Goal: Task Accomplishment & Management: Manage account settings

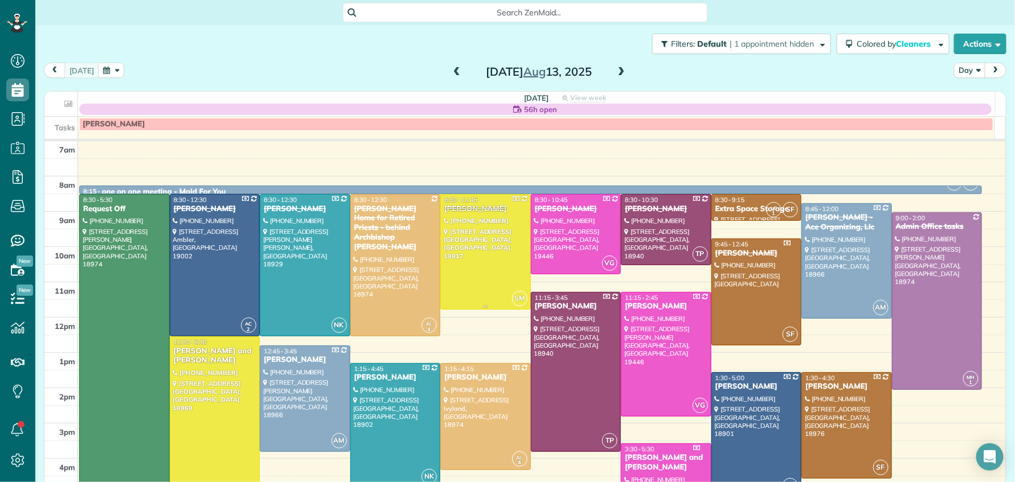
scroll to position [5, 5]
click at [616, 69] on span at bounding box center [621, 72] width 13 height 10
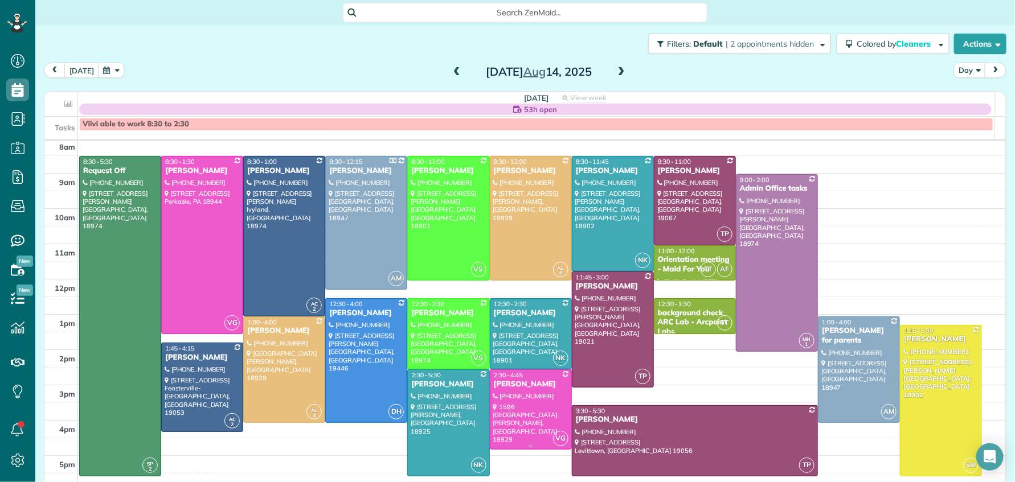
scroll to position [41, 0]
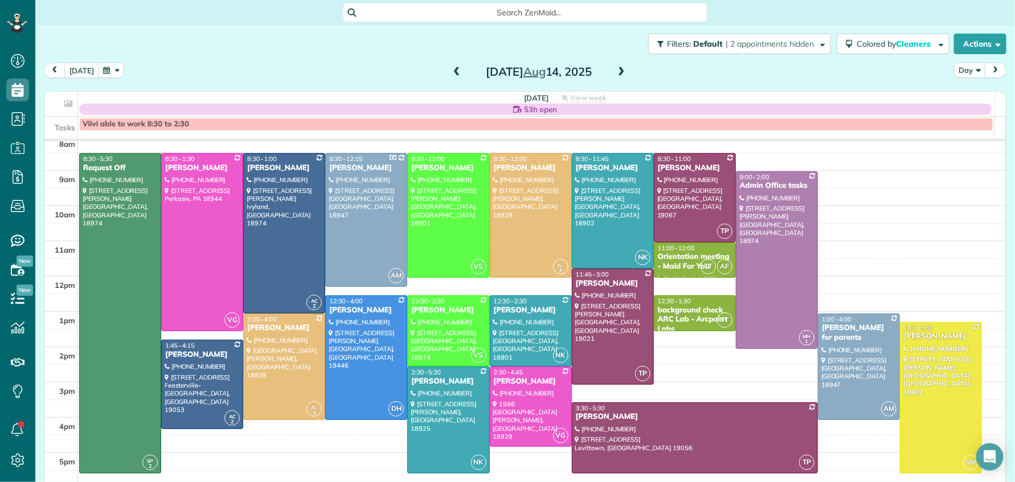
click at [619, 72] on span at bounding box center [621, 72] width 13 height 10
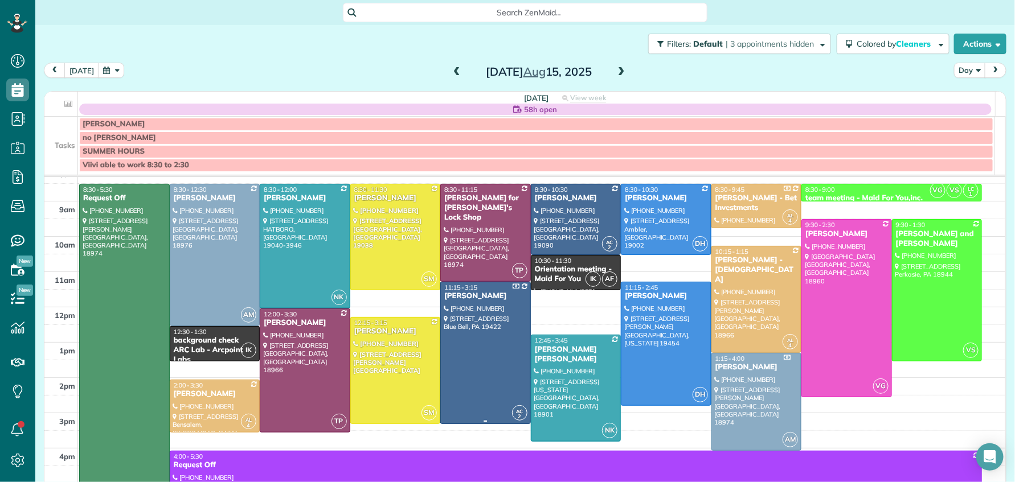
scroll to position [46, 0]
drag, startPoint x: 454, startPoint y: 73, endPoint x: 459, endPoint y: 85, distance: 13.5
click at [454, 73] on span at bounding box center [456, 72] width 13 height 10
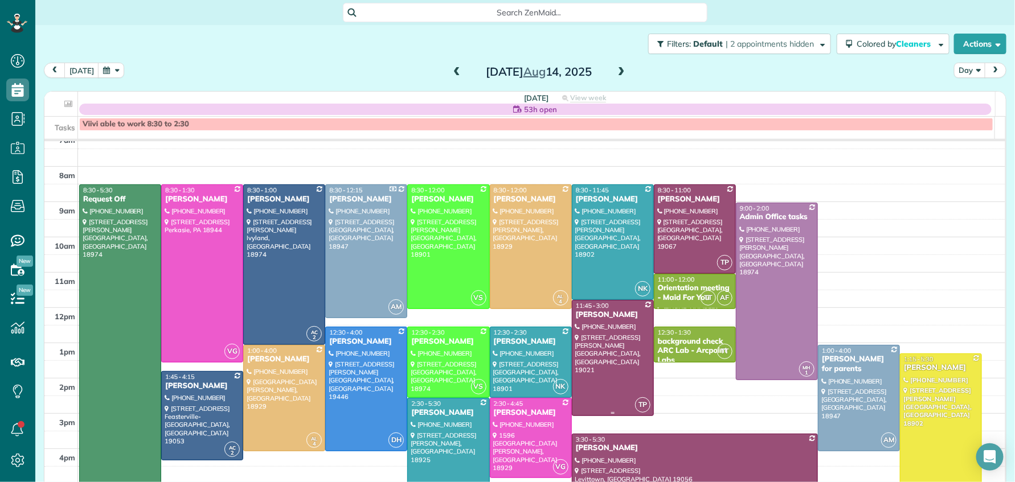
scroll to position [24, 0]
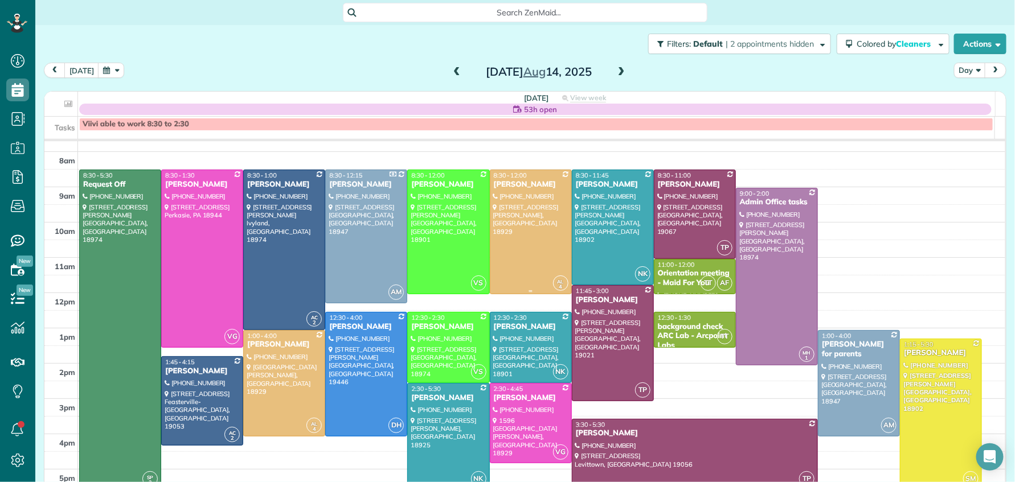
click at [522, 184] on div "Heather Giampapa" at bounding box center [530, 185] width 75 height 10
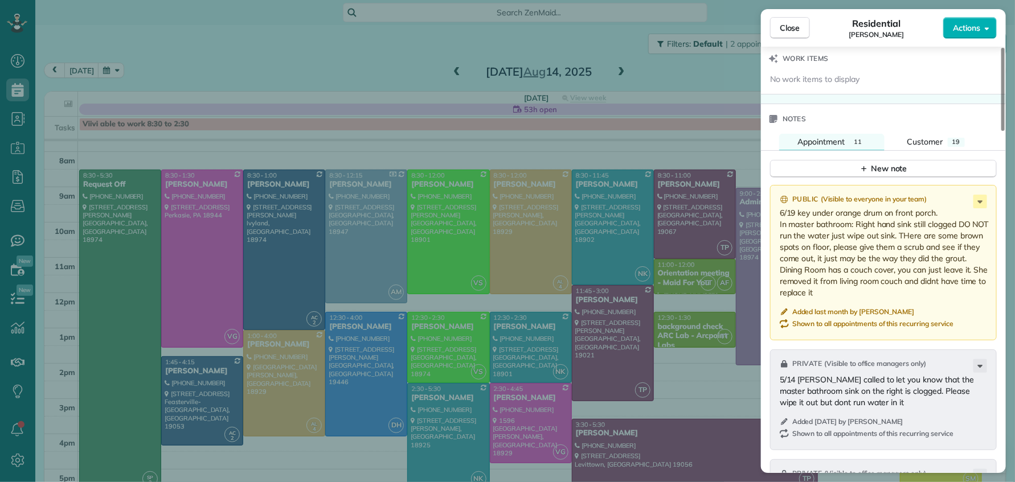
scroll to position [1114, 0]
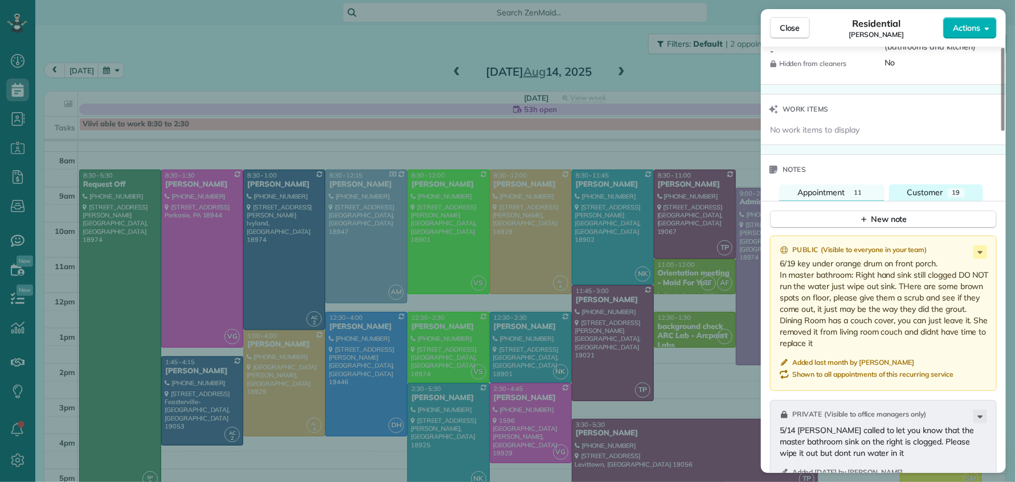
click at [916, 190] on span "Customer" at bounding box center [925, 192] width 36 height 10
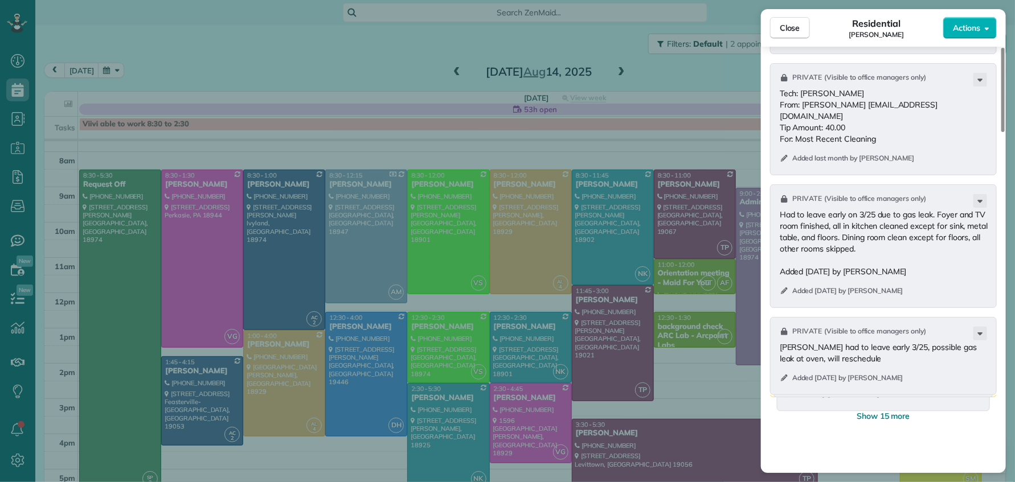
scroll to position [1444, 0]
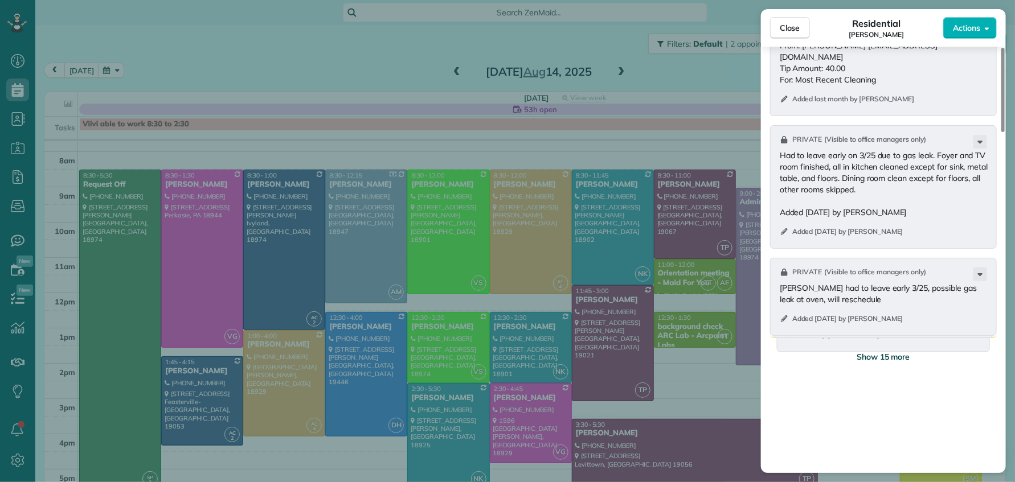
click at [879, 353] on span "Show 15 more" at bounding box center [883, 356] width 54 height 11
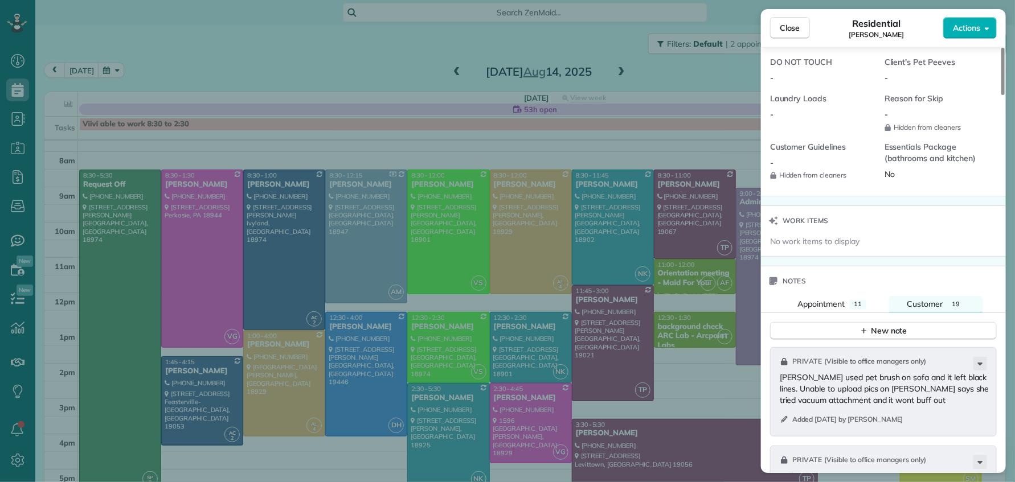
scroll to position [994, 0]
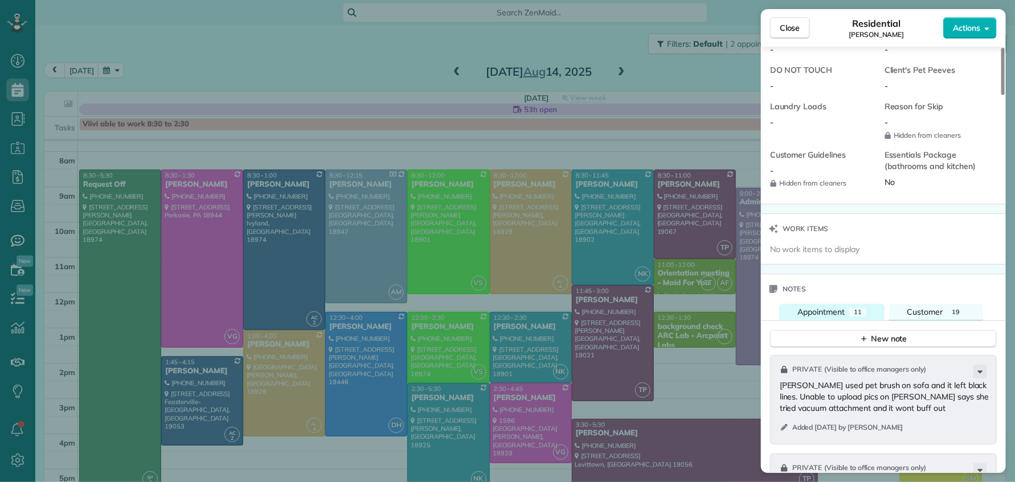
click at [840, 307] on span "Appointment" at bounding box center [820, 312] width 47 height 10
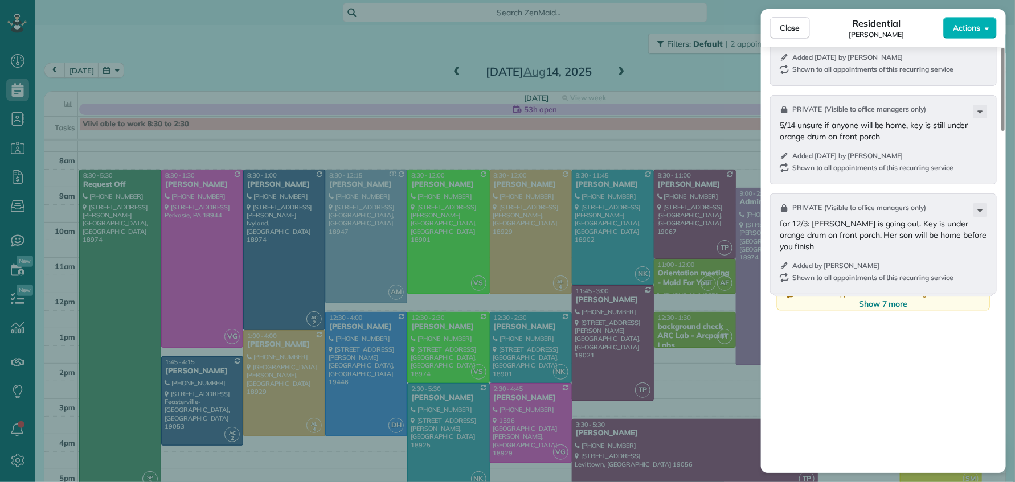
scroll to position [1535, 0]
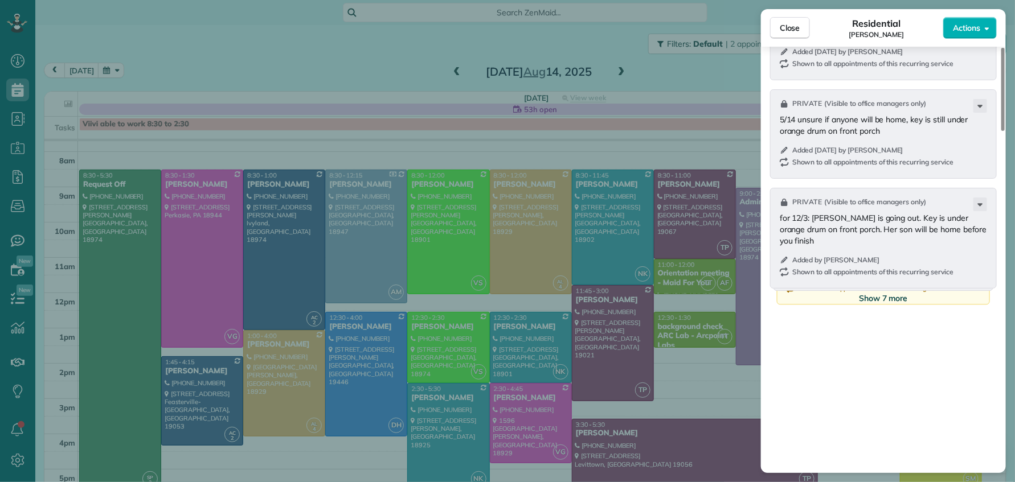
click at [871, 293] on span "Show 7 more" at bounding box center [883, 298] width 49 height 11
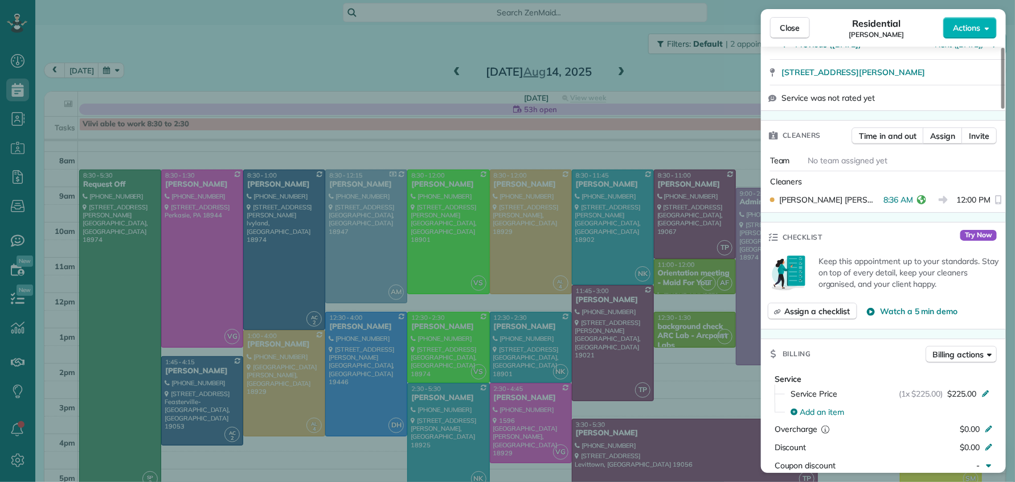
scroll to position [0, 0]
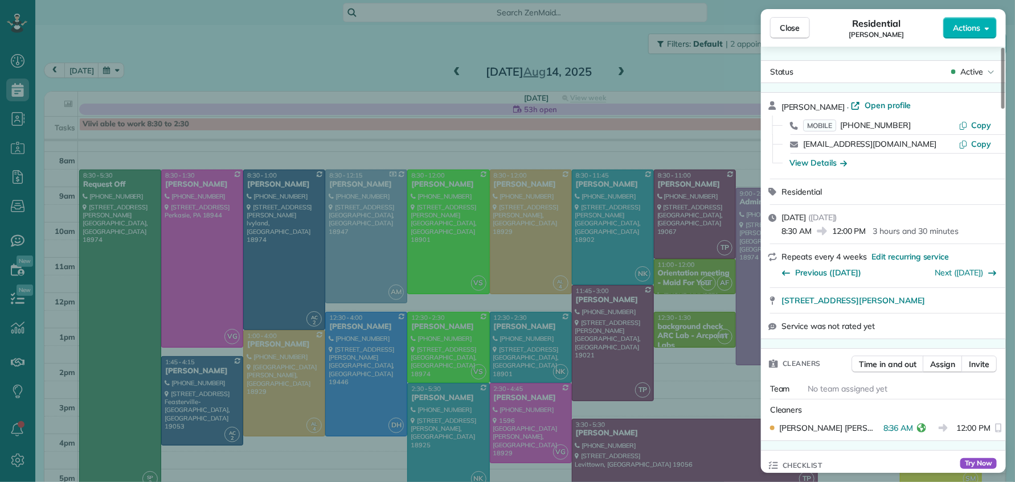
drag, startPoint x: 795, startPoint y: 21, endPoint x: 854, endPoint y: 188, distance: 176.8
click at [795, 22] on span "Close" at bounding box center [790, 27] width 20 height 11
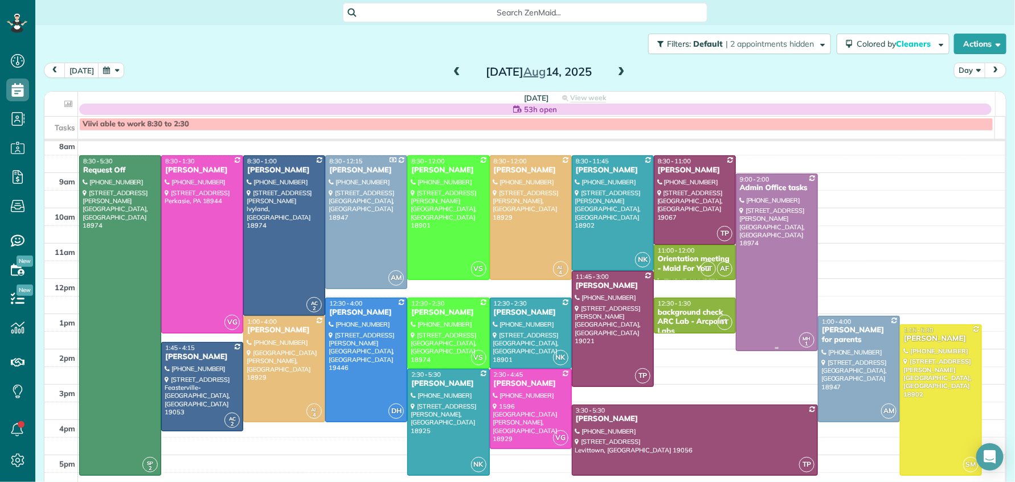
scroll to position [44, 0]
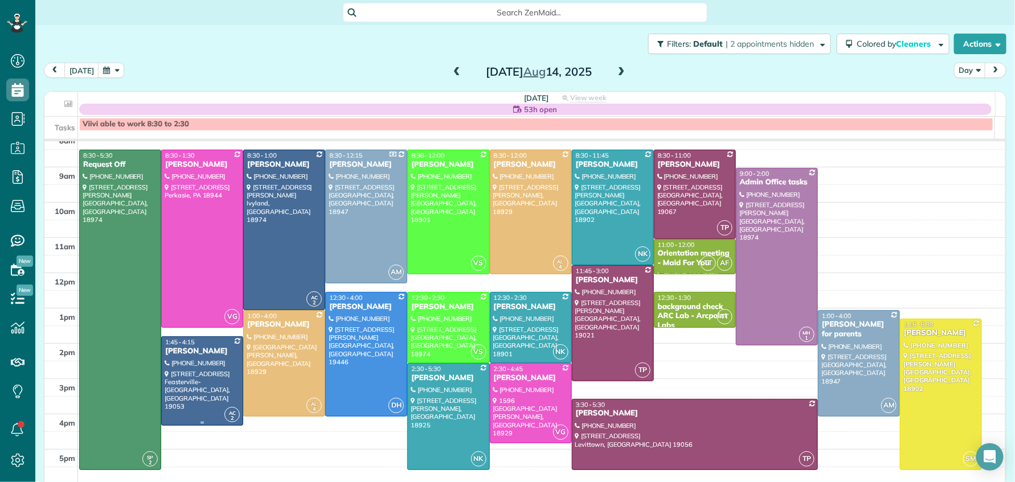
click at [210, 350] on div "Charles Haggerty" at bounding box center [202, 352] width 75 height 10
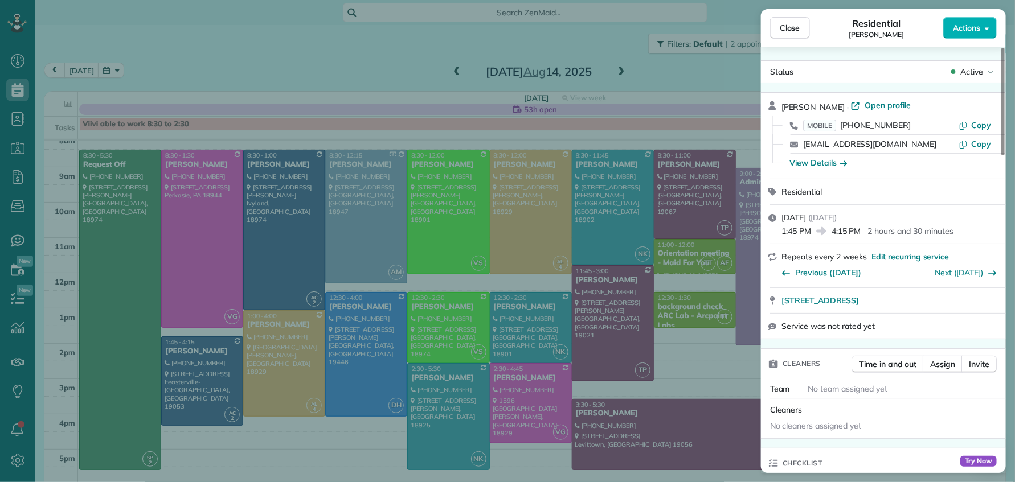
drag, startPoint x: 788, startPoint y: 34, endPoint x: 772, endPoint y: 86, distance: 54.8
click at [788, 34] on button "Close" at bounding box center [790, 28] width 40 height 22
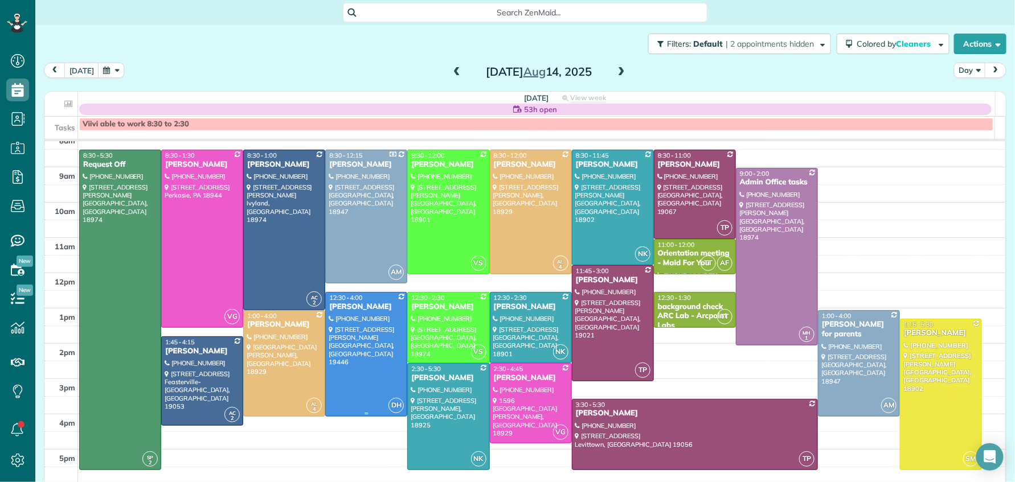
click at [339, 306] on div "Inga Buccella" at bounding box center [366, 307] width 75 height 10
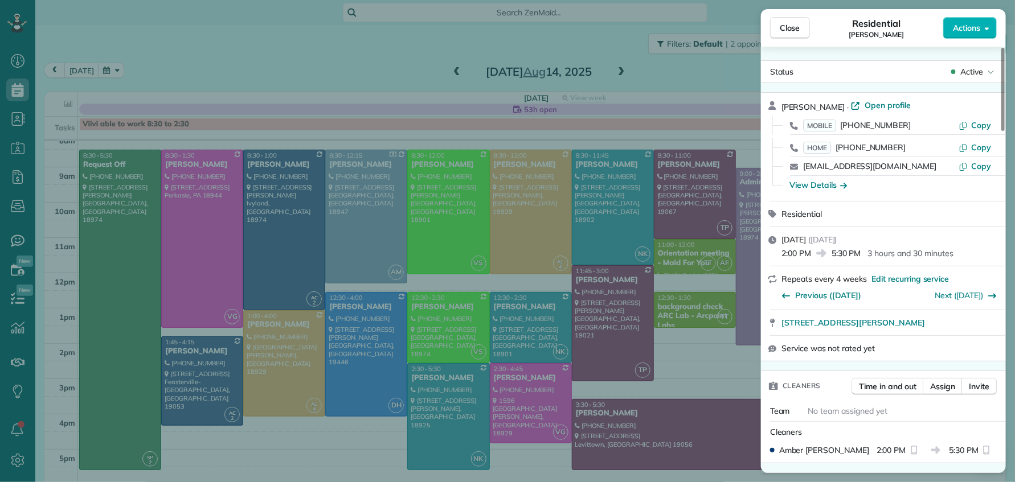
drag, startPoint x: 801, startPoint y: 32, endPoint x: 624, endPoint y: 110, distance: 193.0
click at [801, 32] on button "Close" at bounding box center [790, 28] width 40 height 22
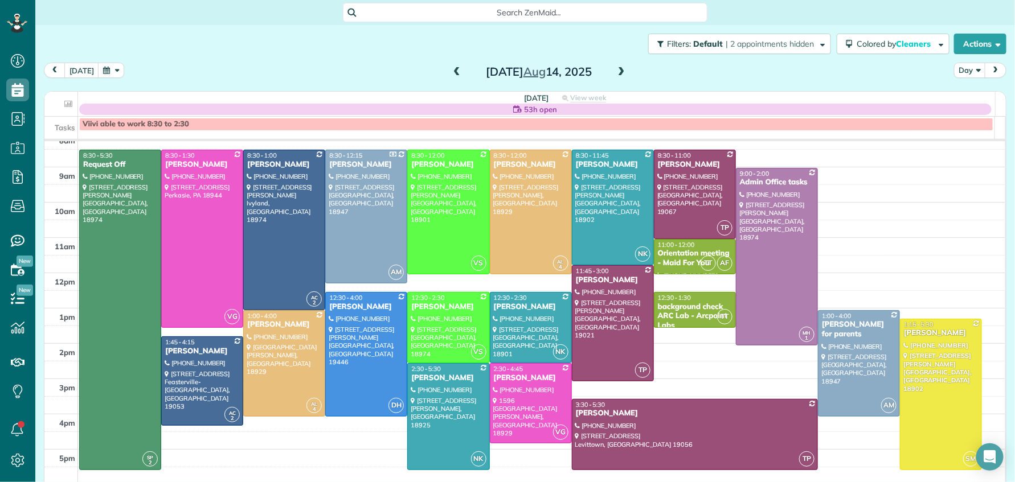
click at [615, 72] on span at bounding box center [621, 72] width 13 height 10
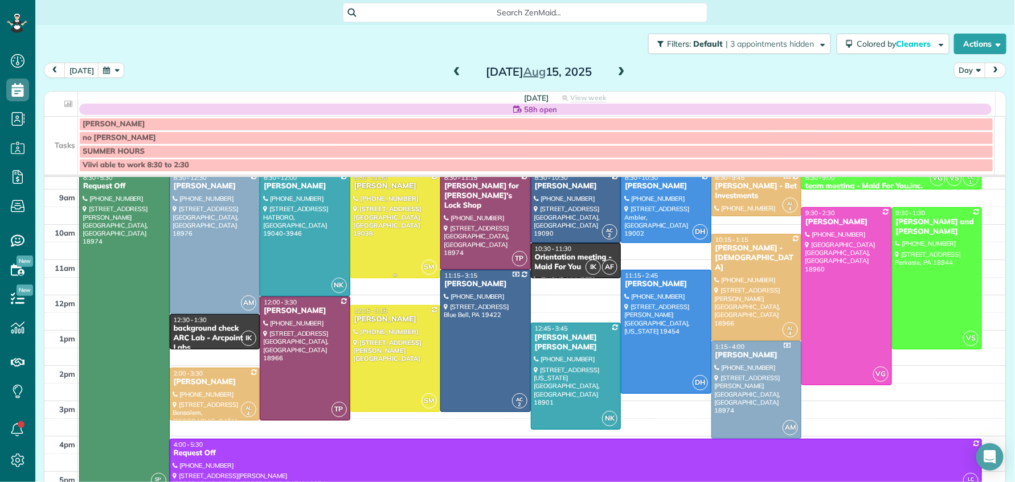
scroll to position [59, 0]
click at [188, 141] on div "no stephanie" at bounding box center [536, 138] width 907 height 10
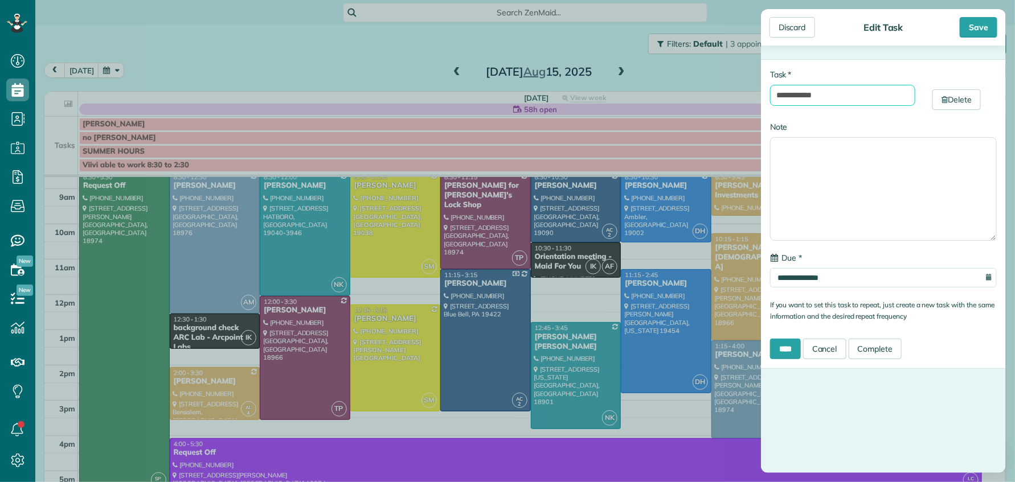
click at [843, 99] on input "**********" at bounding box center [842, 95] width 145 height 21
drag, startPoint x: 833, startPoint y: 95, endPoint x: 839, endPoint y: 97, distance: 6.5
click at [834, 96] on input "**********" at bounding box center [839, 96] width 138 height 23
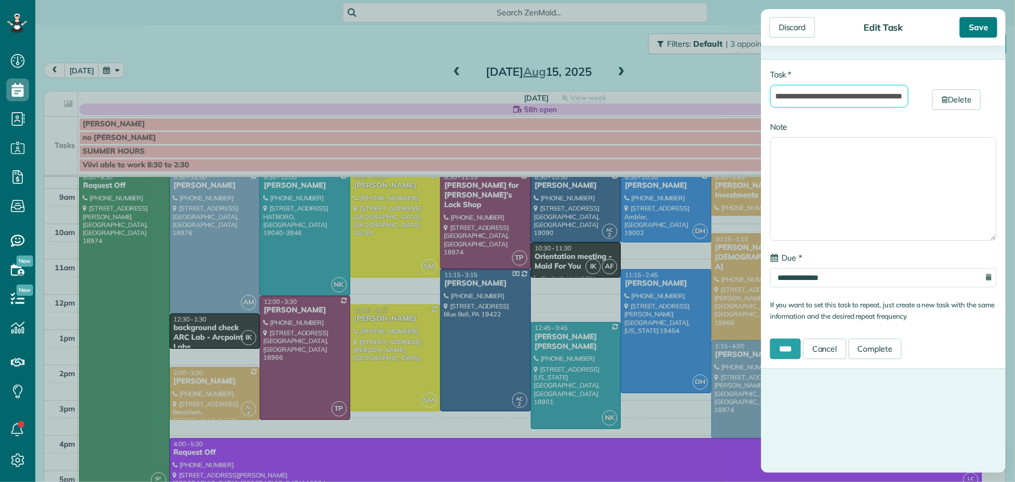
type input "**********"
click at [981, 31] on div "Save" at bounding box center [978, 27] width 38 height 20
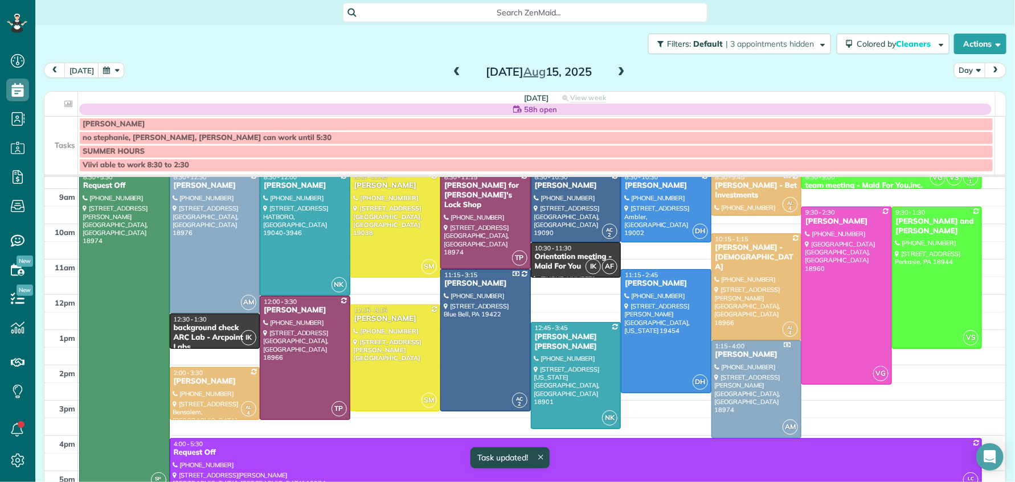
click at [154, 137] on span "no stephanie, natalia, Denise can work until 5:30" at bounding box center [207, 137] width 249 height 9
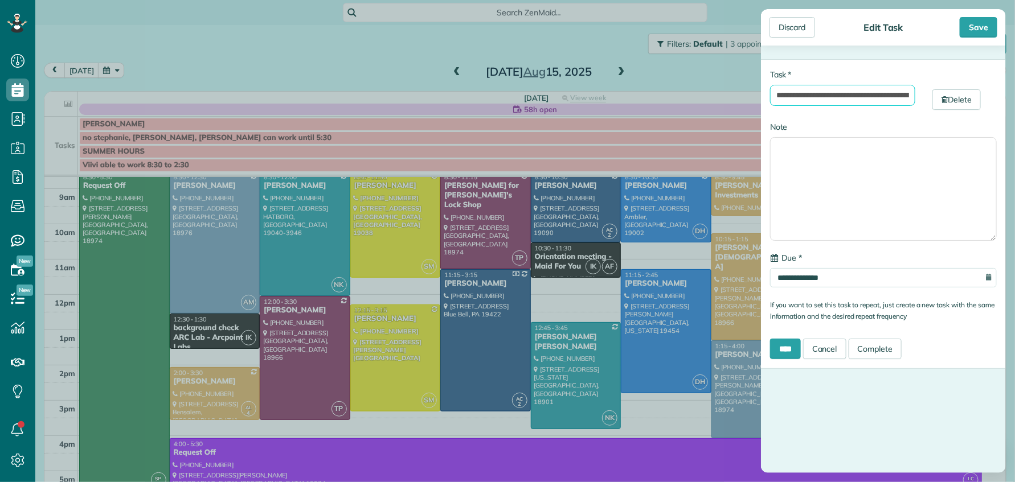
click at [827, 98] on input "**********" at bounding box center [842, 95] width 145 height 21
type input "**********"
click at [979, 30] on div "Save" at bounding box center [978, 27] width 38 height 20
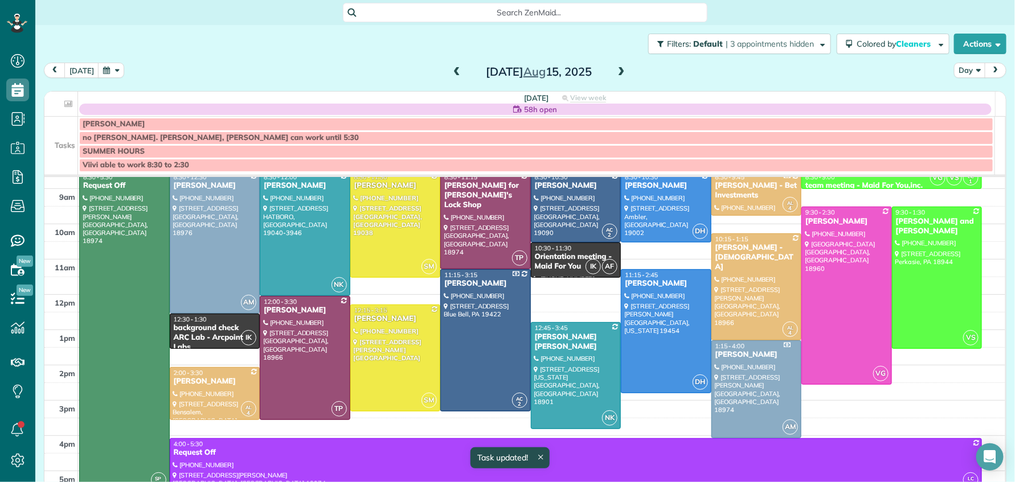
click at [137, 140] on span "no stephanie. natalia, Denise can work until 5:30" at bounding box center [221, 137] width 276 height 9
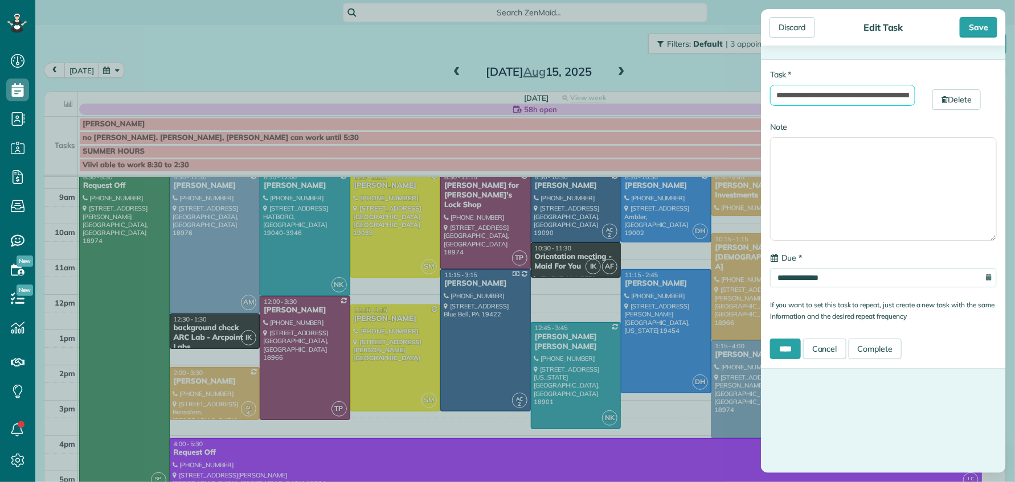
drag, startPoint x: 826, startPoint y: 94, endPoint x: 835, endPoint y: 99, distance: 10.7
click at [828, 95] on input "**********" at bounding box center [842, 95] width 145 height 21
click at [834, 100] on input "**********" at bounding box center [842, 95] width 145 height 21
click at [827, 95] on input "**********" at bounding box center [842, 95] width 145 height 21
type input "**********"
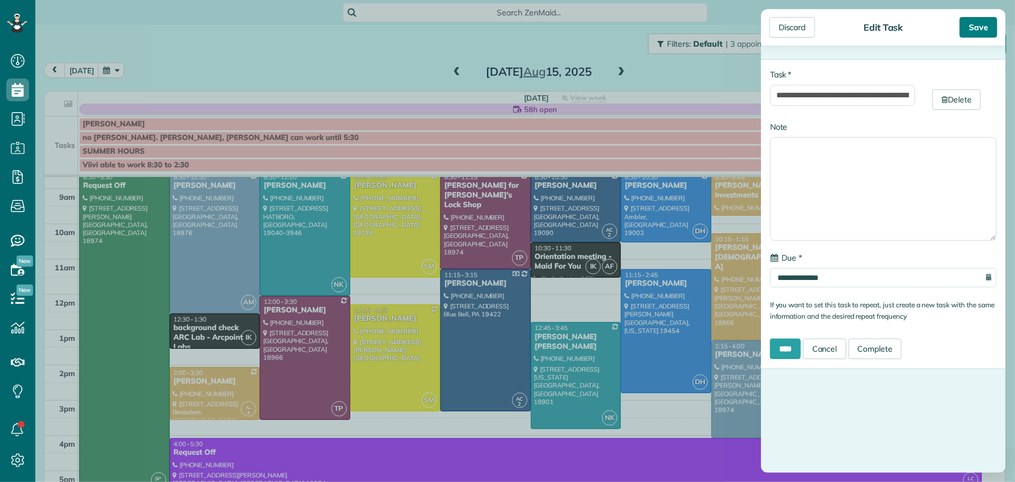
click at [976, 27] on div "Save" at bounding box center [978, 27] width 38 height 20
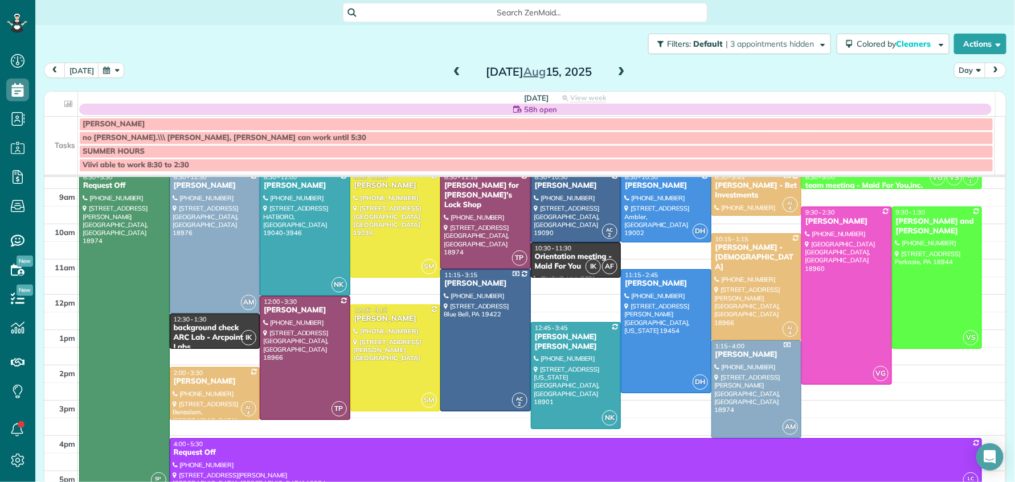
click at [271, 137] on div "no stephanie.\\\ natalia, Denise can work until 5:30" at bounding box center [536, 138] width 907 height 10
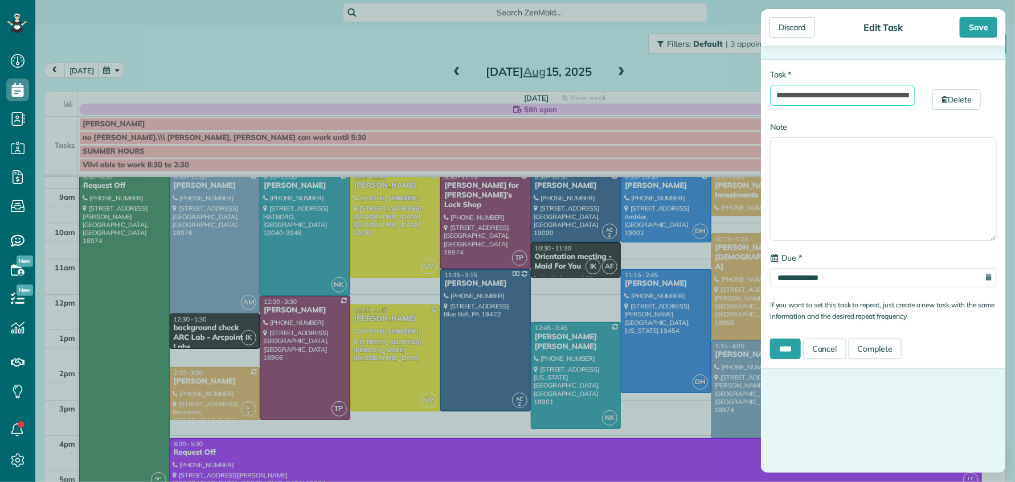
drag, startPoint x: 876, startPoint y: 96, endPoint x: 881, endPoint y: 99, distance: 5.9
click at [876, 96] on input "**********" at bounding box center [842, 95] width 145 height 21
type input "**********"
click at [986, 35] on div "Save" at bounding box center [978, 27] width 38 height 20
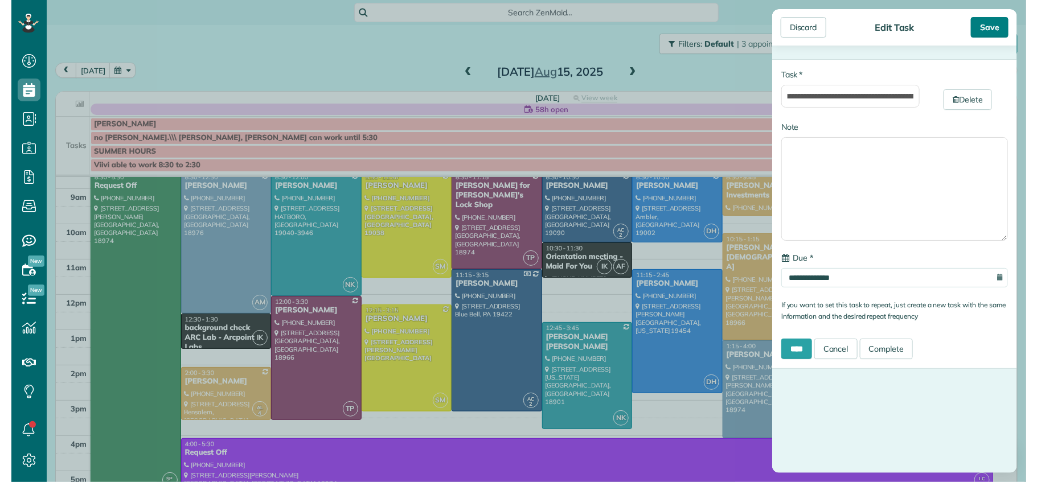
scroll to position [0, 0]
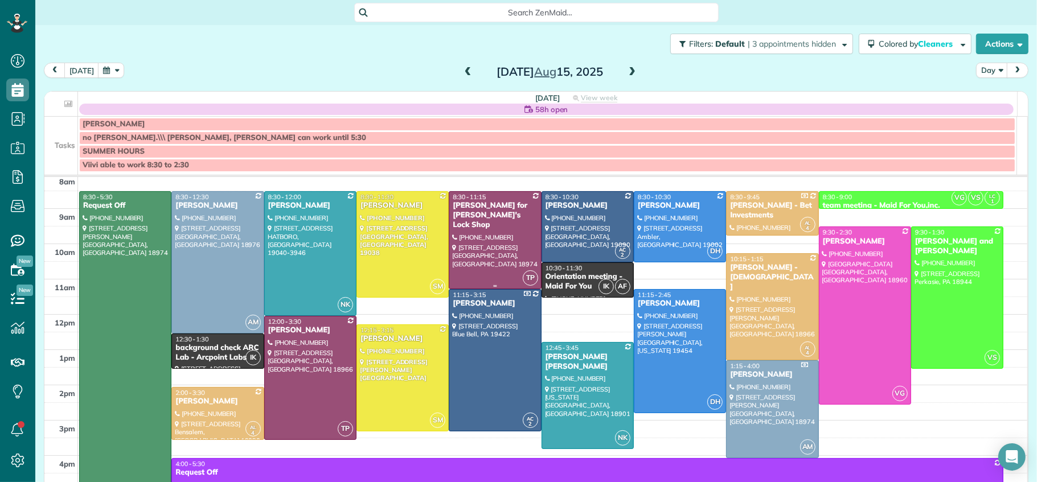
scroll to position [35, 0]
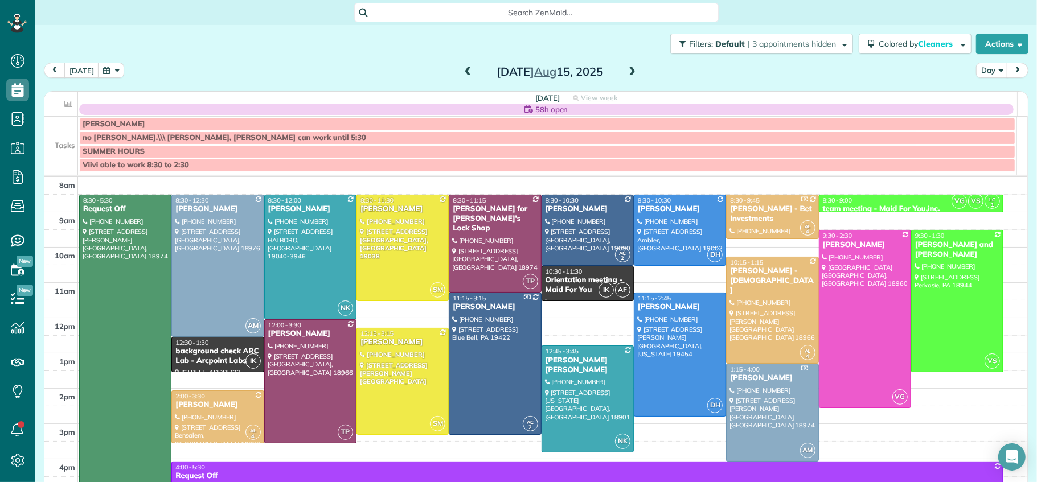
click at [462, 69] on span at bounding box center [468, 72] width 13 height 10
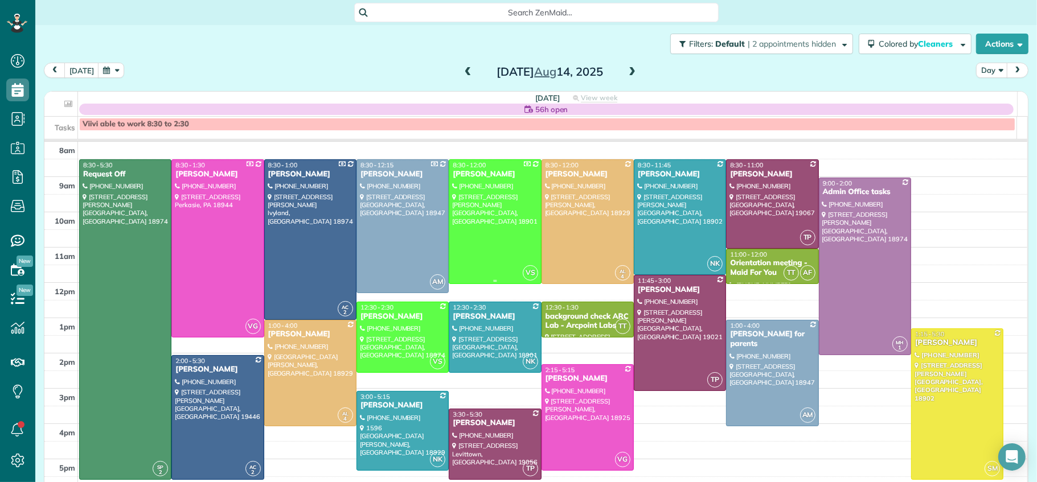
scroll to position [53, 0]
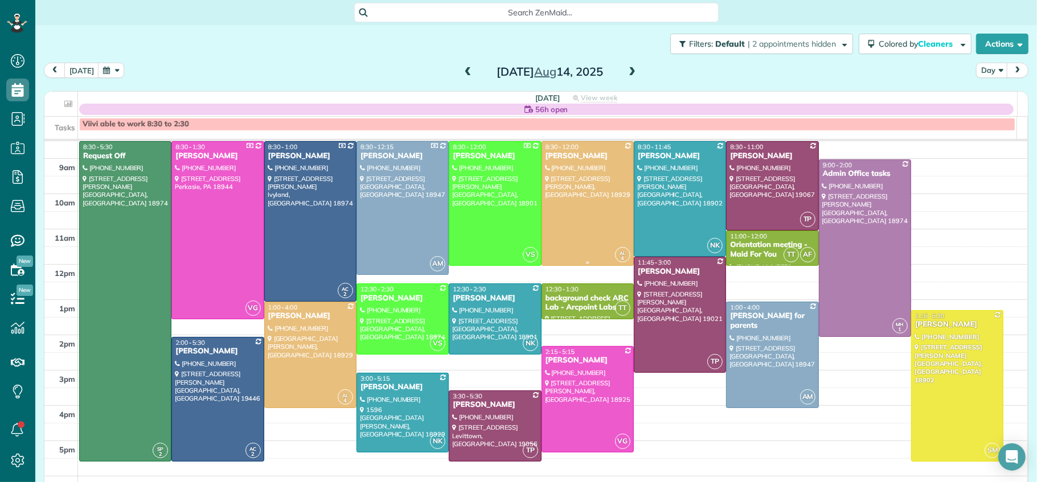
click at [577, 151] on div "Heather Giampapa" at bounding box center [587, 156] width 85 height 10
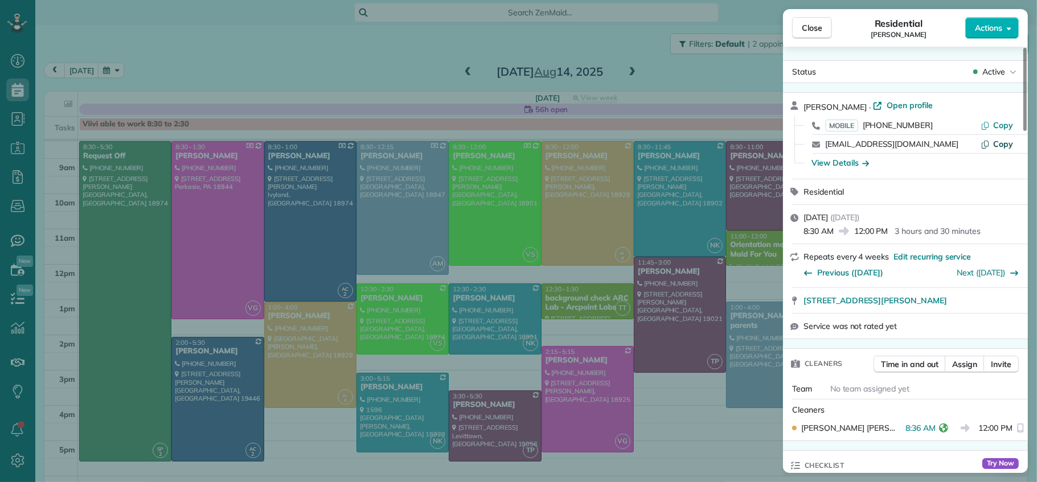
click at [999, 143] on span "Copy" at bounding box center [1003, 144] width 20 height 10
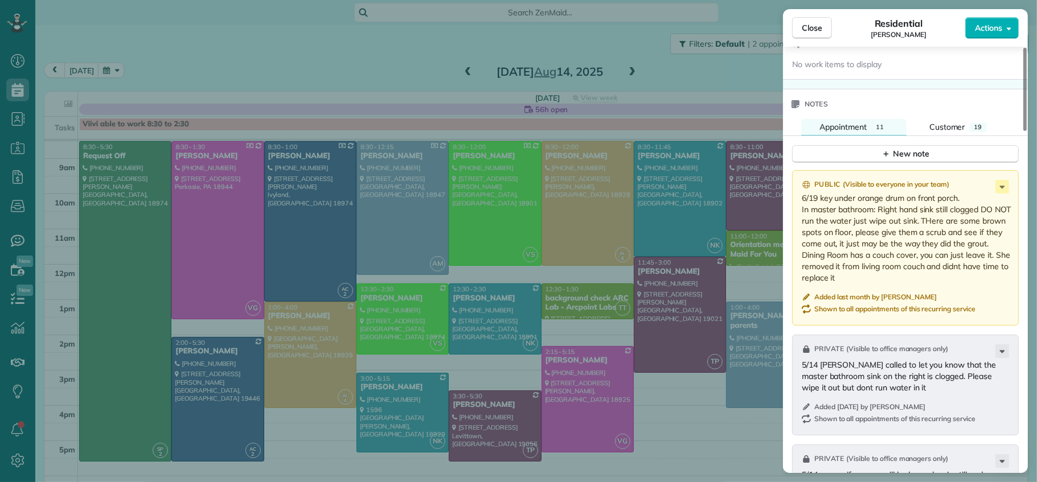
scroll to position [1182, 0]
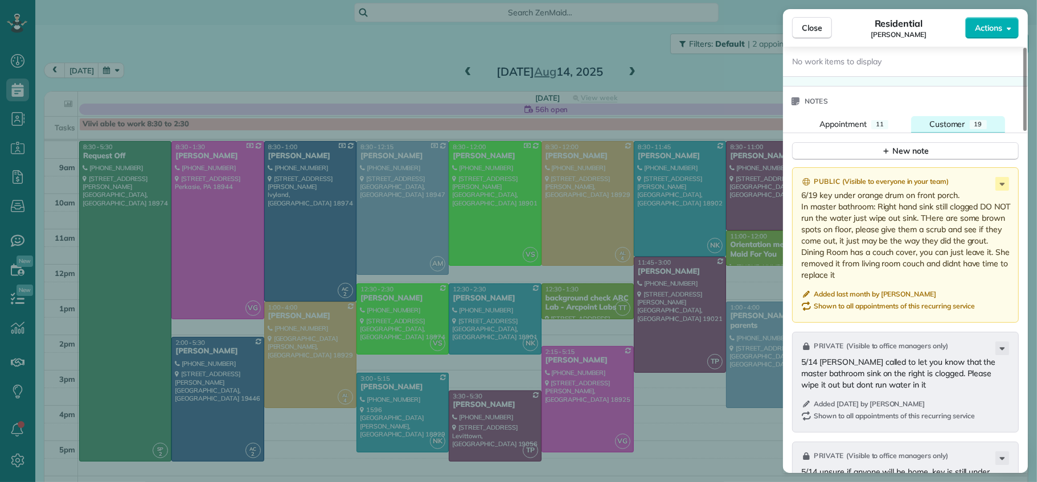
click at [930, 116] on button "Customer 19" at bounding box center [958, 124] width 94 height 17
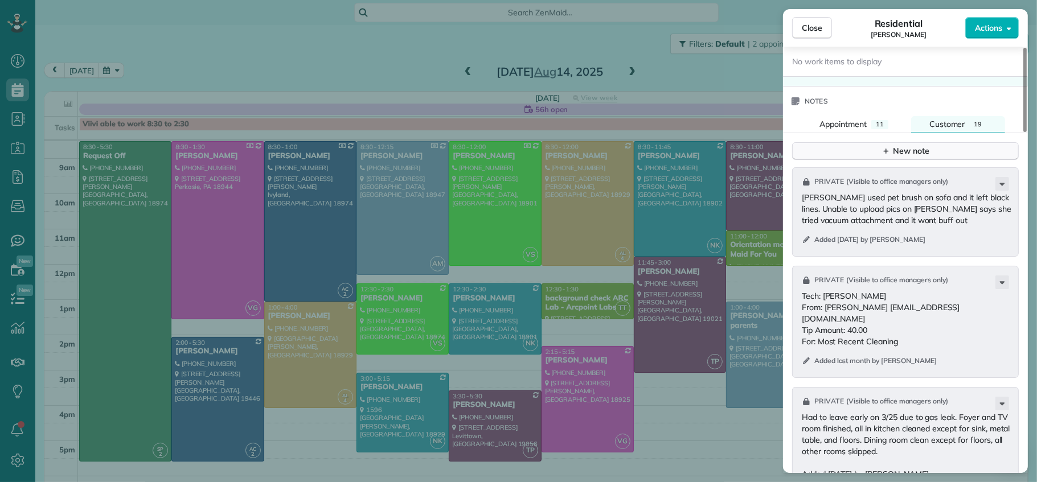
click at [912, 145] on div "New note" at bounding box center [905, 151] width 48 height 12
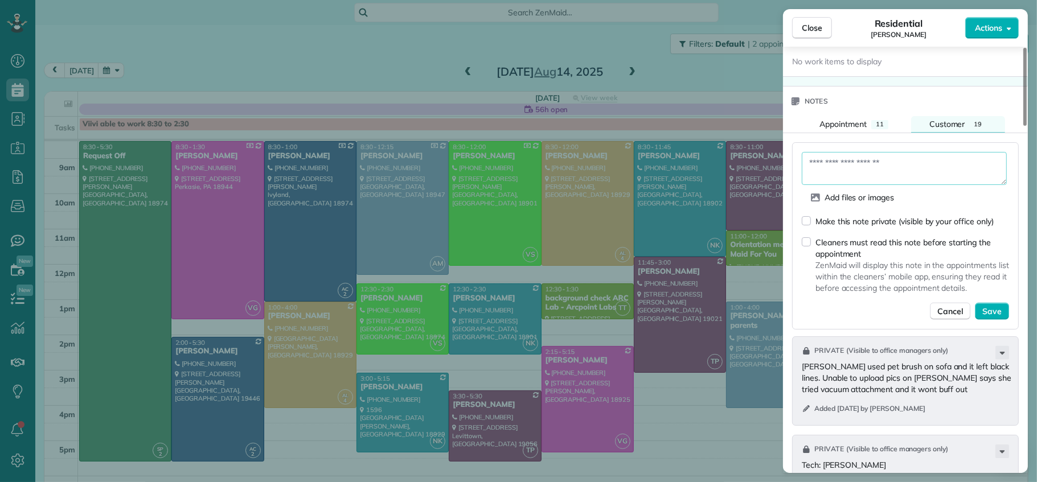
click at [864, 162] on textarea at bounding box center [904, 168] width 205 height 33
type textarea "**********"
click at [992, 308] on span "Save" at bounding box center [991, 311] width 19 height 11
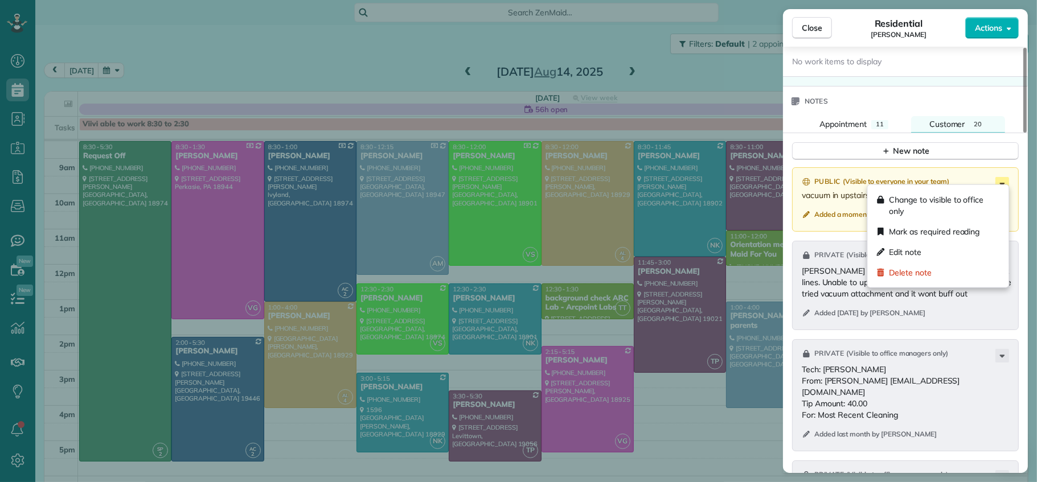
click at [1003, 177] on icon at bounding box center [1002, 184] width 14 height 14
click at [938, 248] on div "Edit note" at bounding box center [938, 252] width 132 height 20
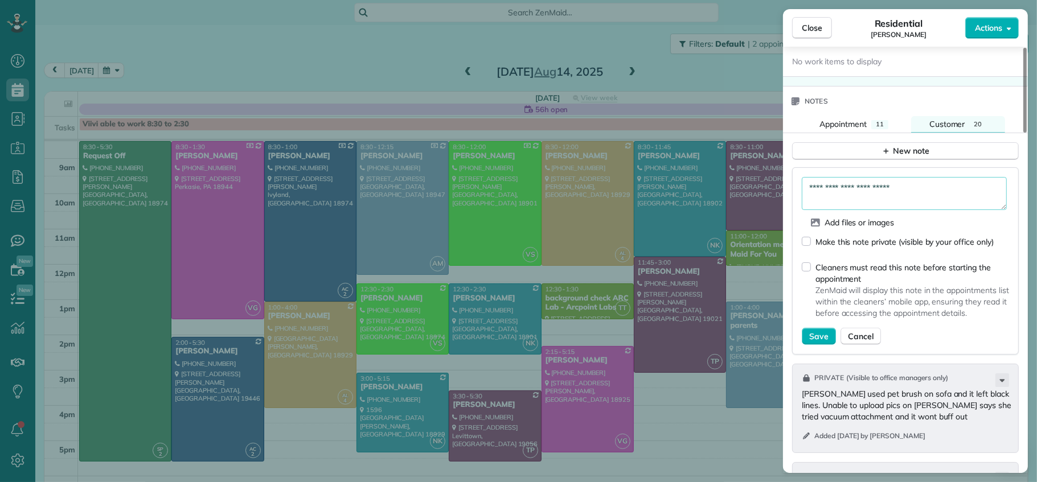
click at [837, 183] on textarea "**********" at bounding box center [904, 193] width 205 height 33
type textarea "**********"
click at [811, 332] on span "Save" at bounding box center [818, 336] width 19 height 11
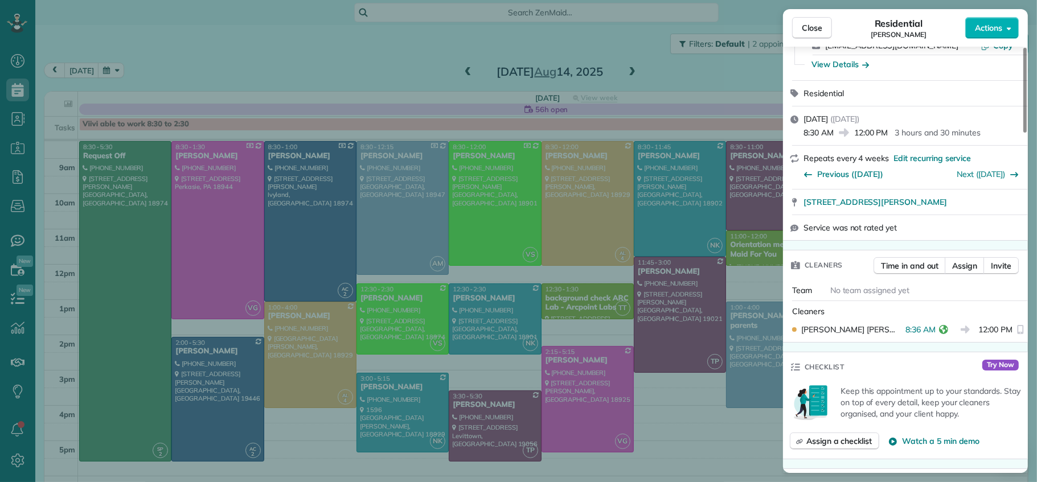
scroll to position [0, 0]
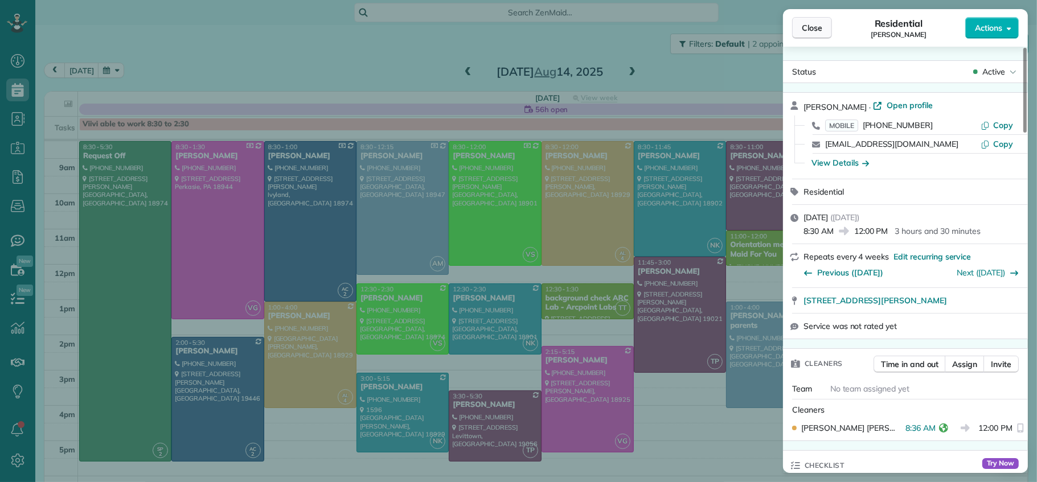
click at [810, 34] on button "Close" at bounding box center [812, 28] width 40 height 22
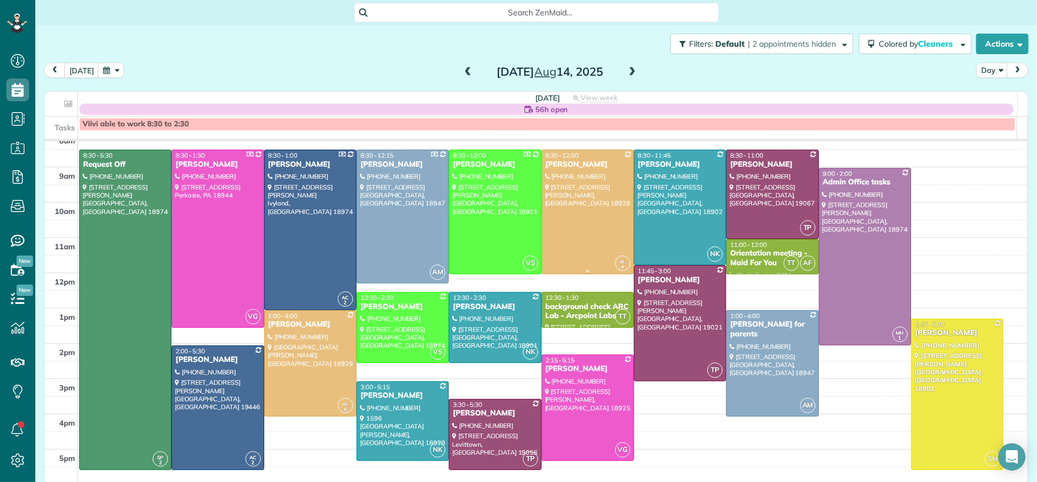
scroll to position [42, 0]
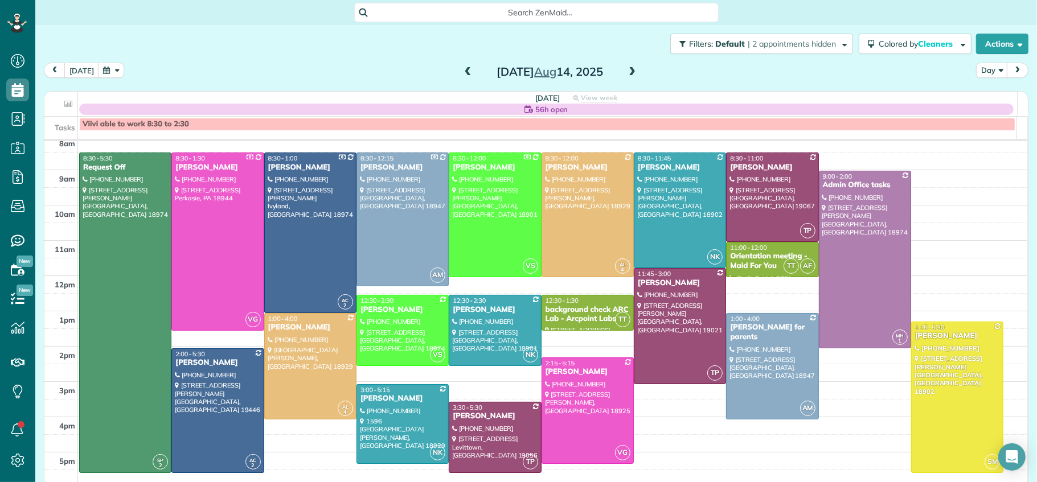
click at [462, 72] on span at bounding box center [468, 72] width 13 height 10
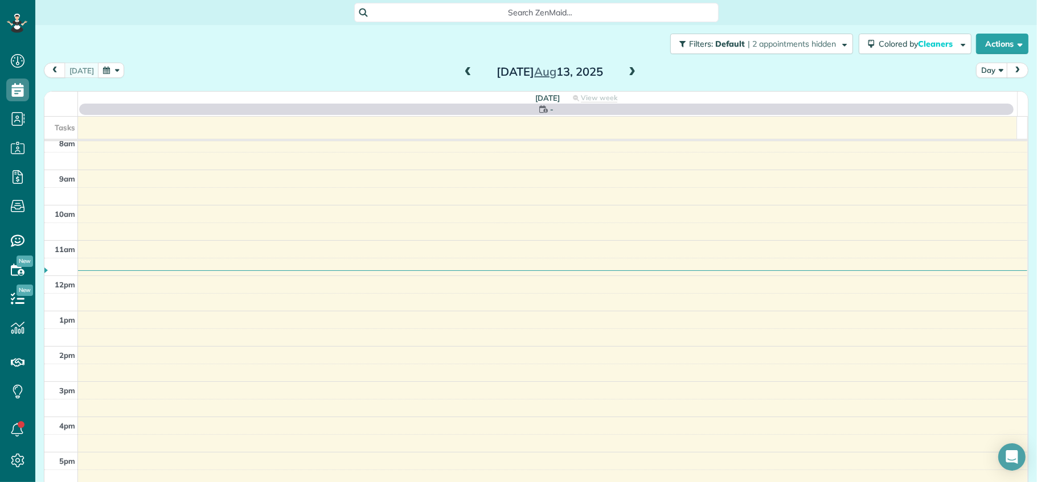
scroll to position [0, 0]
click at [462, 72] on span at bounding box center [468, 72] width 13 height 10
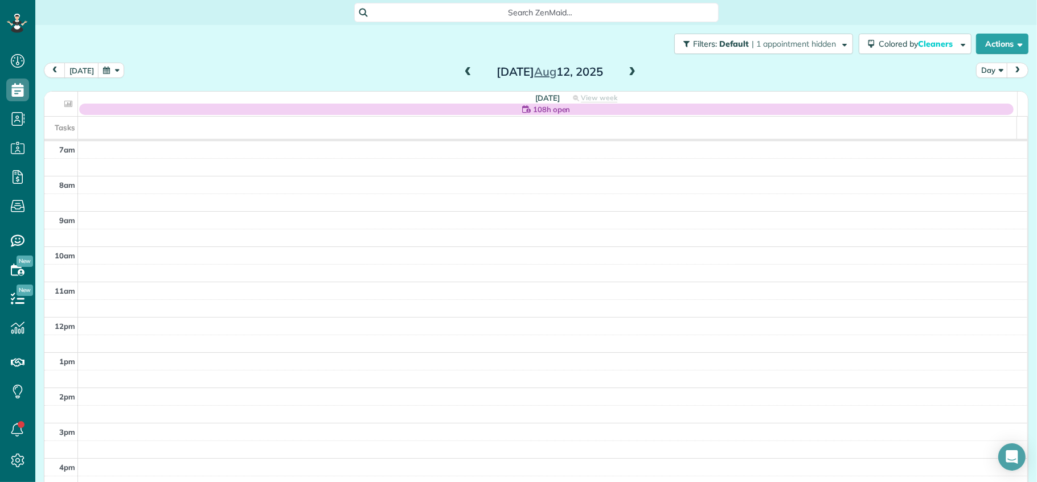
drag, startPoint x: 462, startPoint y: 69, endPoint x: 470, endPoint y: 73, distance: 8.7
click at [462, 70] on span at bounding box center [468, 72] width 13 height 10
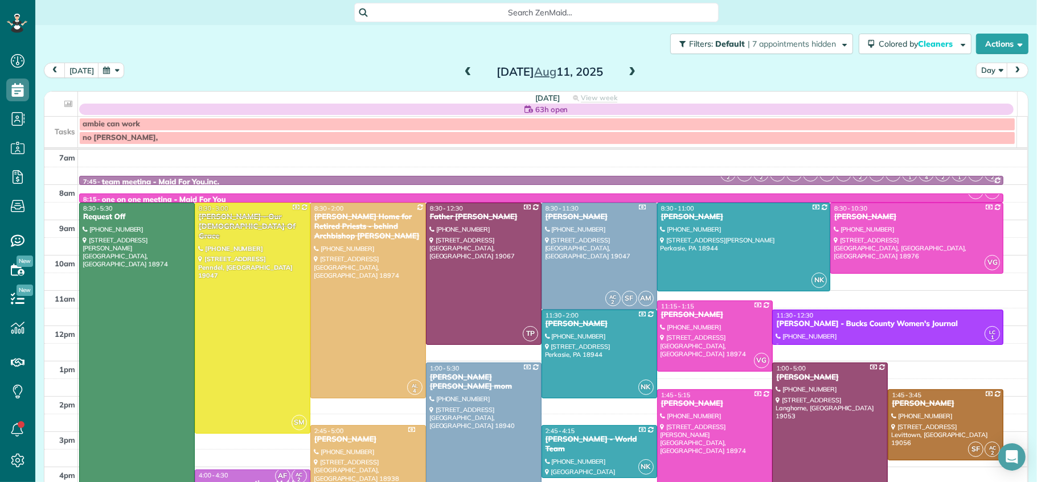
click at [629, 71] on span at bounding box center [632, 72] width 13 height 10
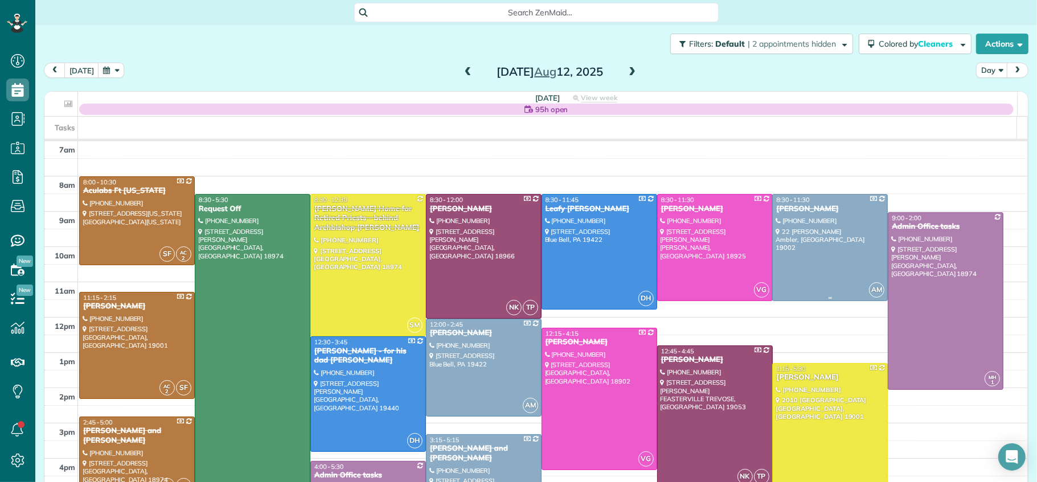
click at [788, 210] on div "Alex Zega" at bounding box center [830, 209] width 109 height 10
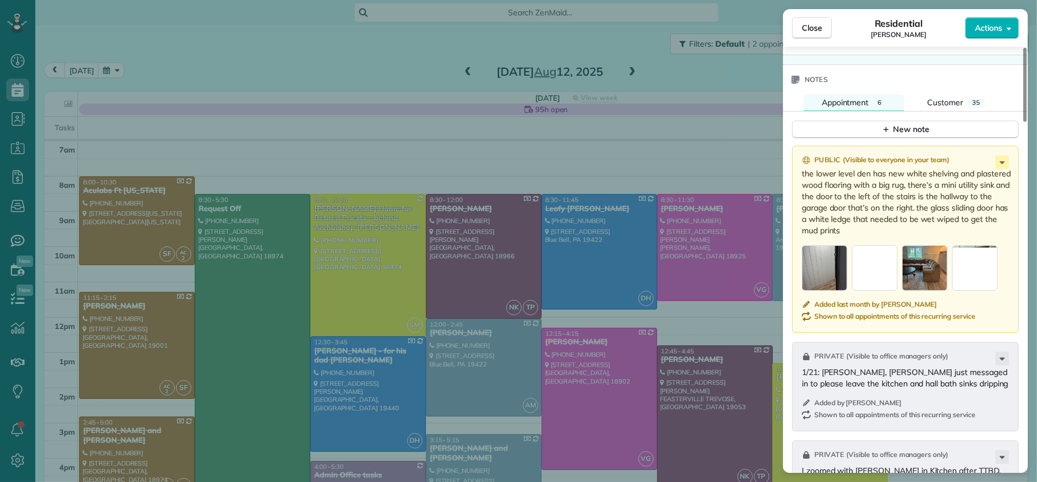
scroll to position [1284, 0]
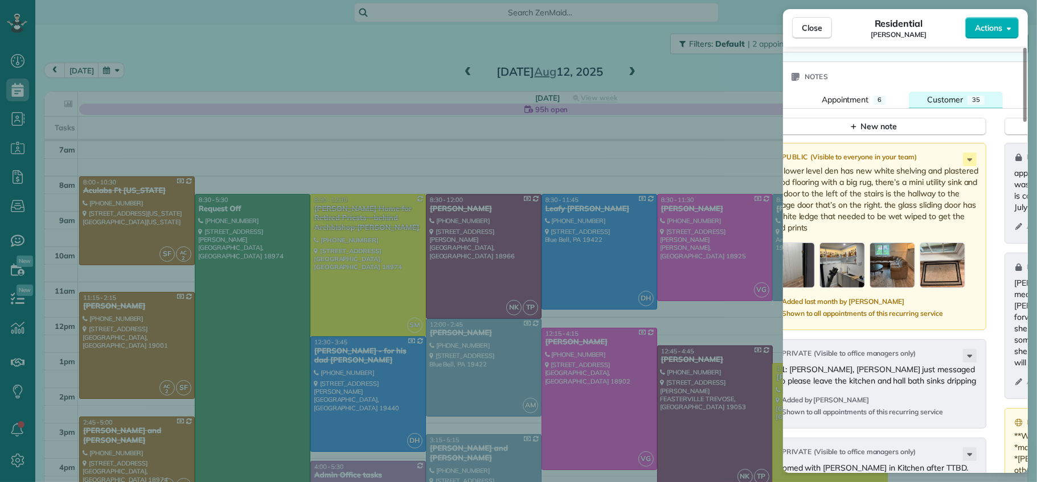
click at [946, 95] on span "Customer" at bounding box center [945, 100] width 36 height 10
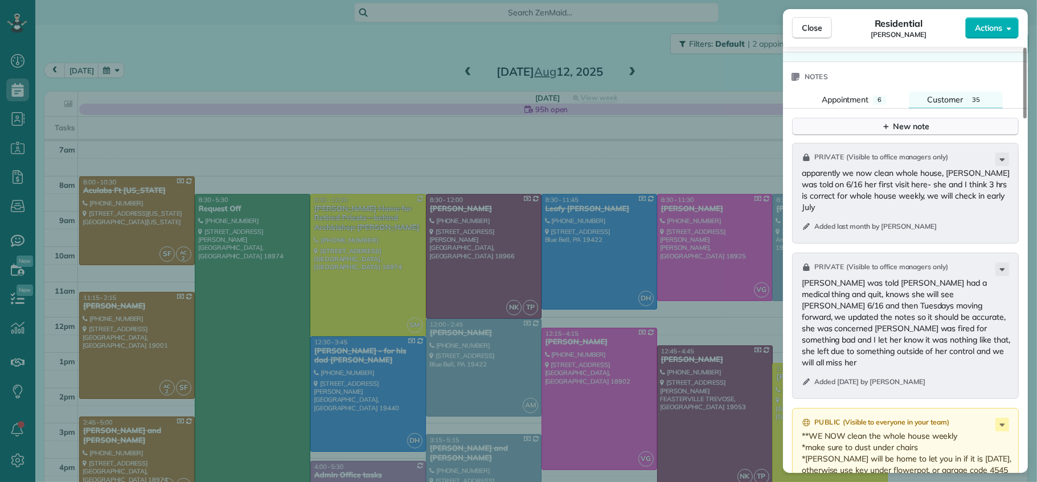
click at [907, 123] on div "New note" at bounding box center [905, 127] width 48 height 12
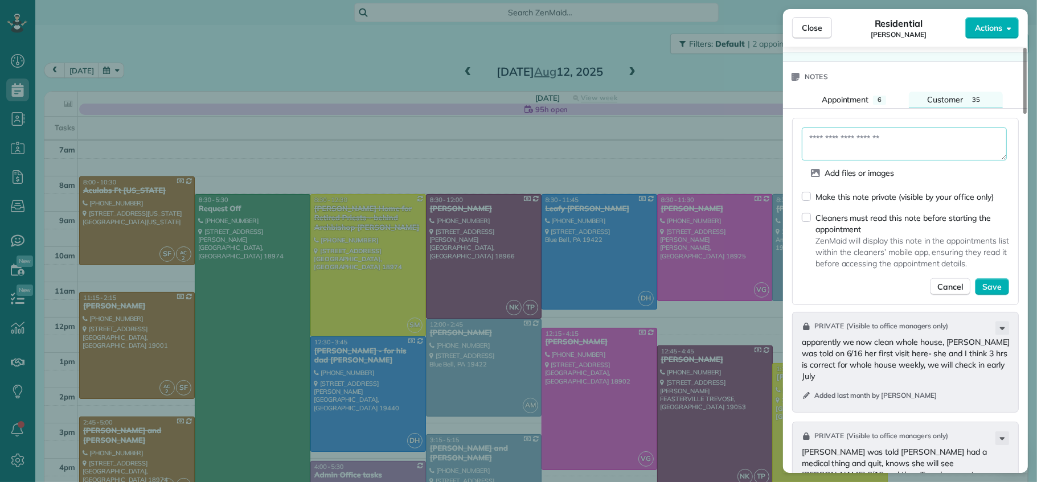
click at [859, 142] on textarea at bounding box center [904, 144] width 205 height 33
type textarea "**********"
click at [992, 286] on span "Save" at bounding box center [991, 287] width 19 height 11
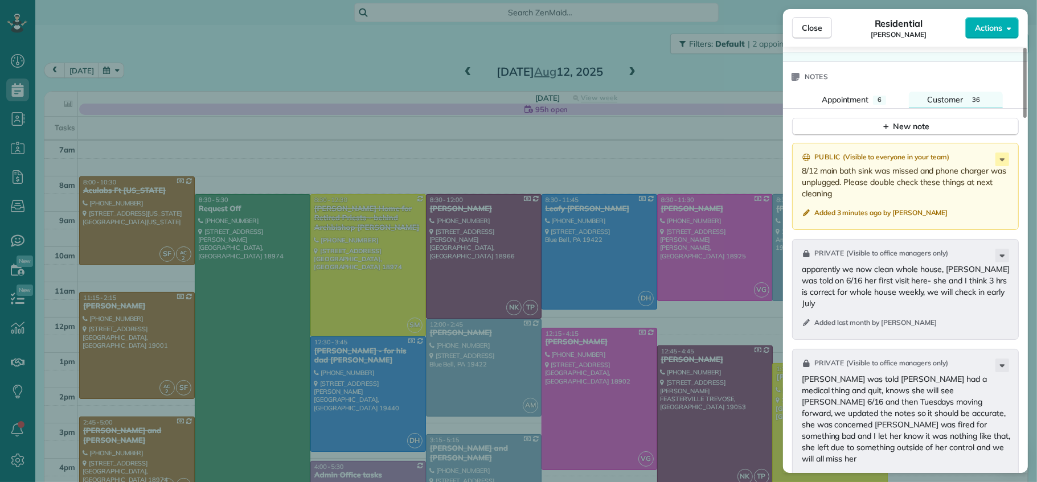
click at [819, 23] on span "Close" at bounding box center [812, 27] width 20 height 11
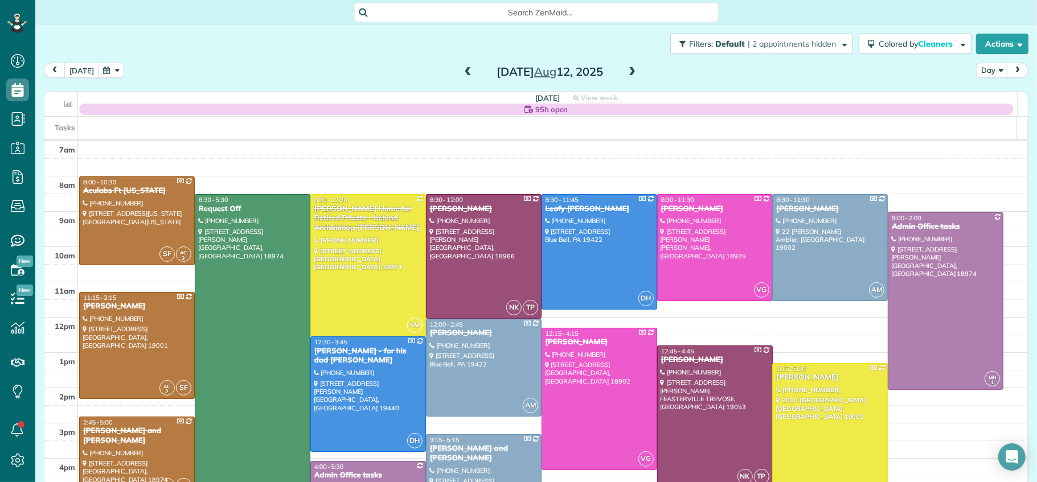
click at [627, 73] on span at bounding box center [632, 72] width 13 height 10
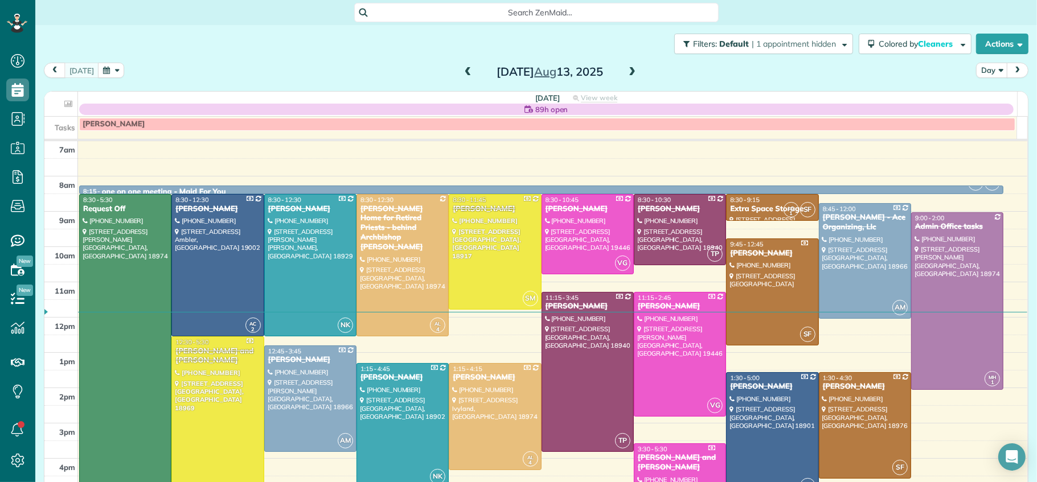
scroll to position [26, 0]
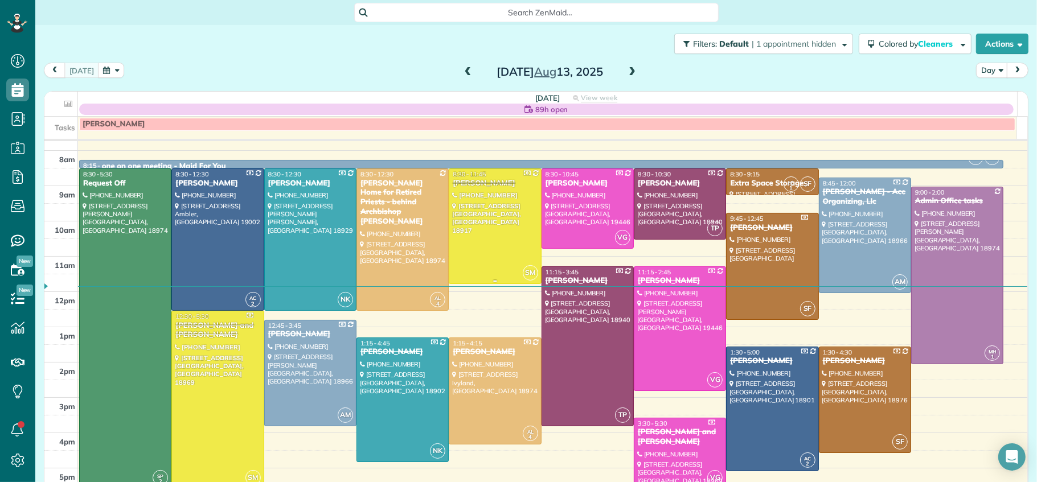
click at [476, 184] on div "Timothy Rauch" at bounding box center [494, 184] width 85 height 10
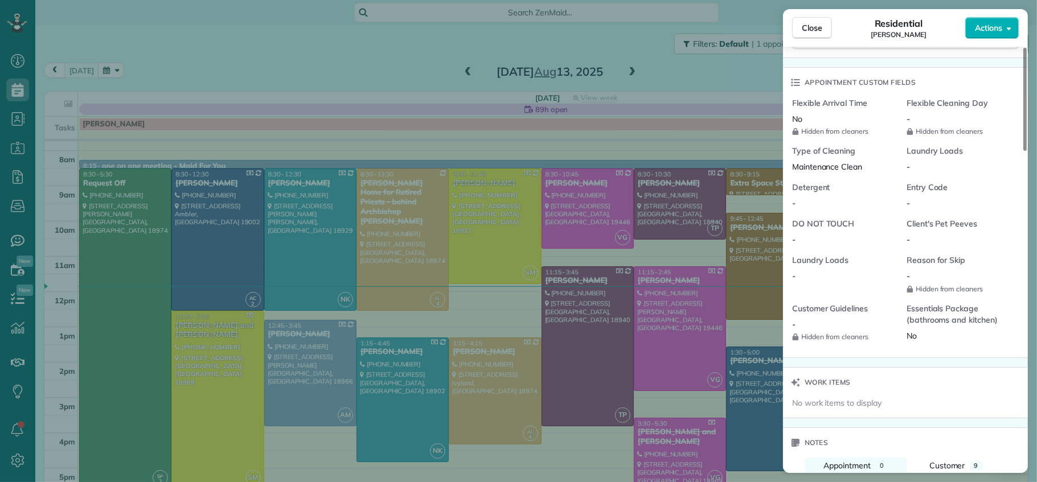
scroll to position [961, 0]
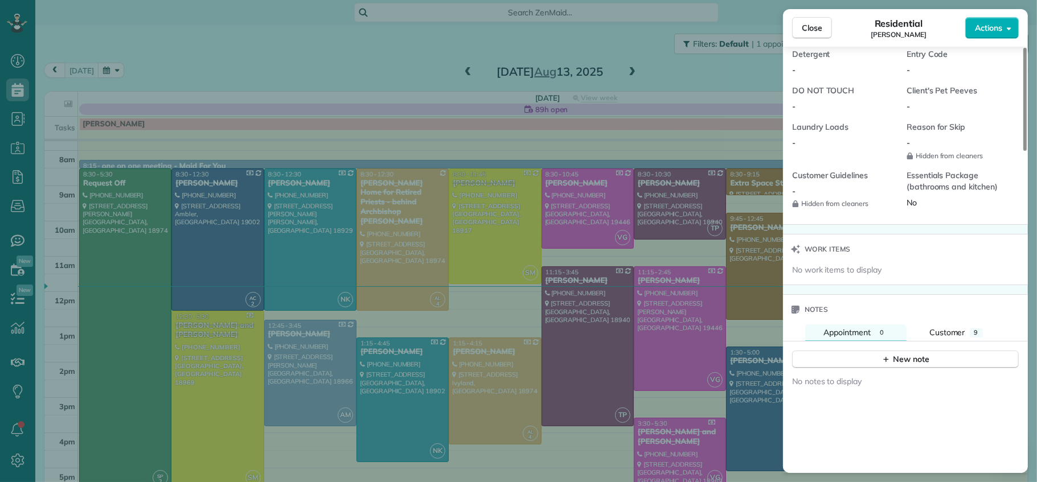
drag, startPoint x: 944, startPoint y: 328, endPoint x: 938, endPoint y: 347, distance: 19.5
click at [944, 329] on span "Customer" at bounding box center [947, 332] width 36 height 10
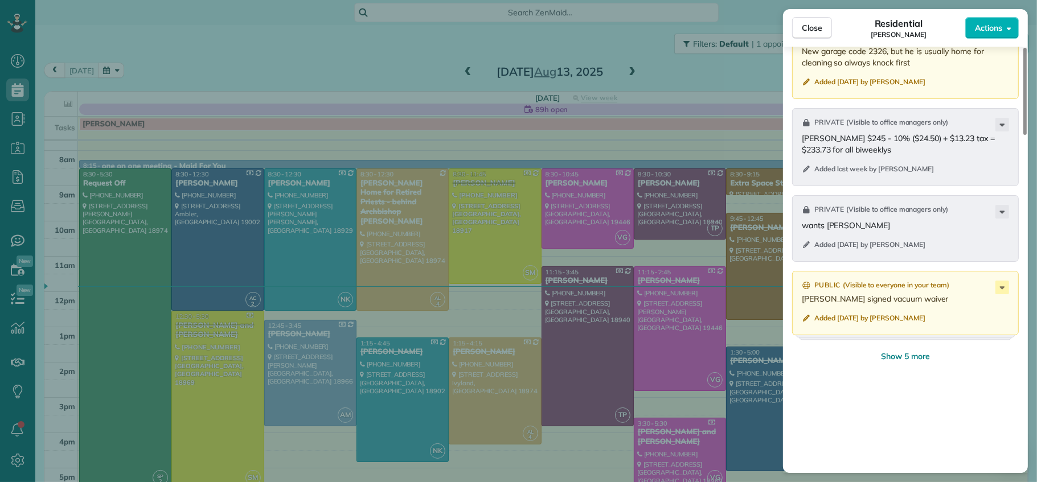
scroll to position [1330, 0]
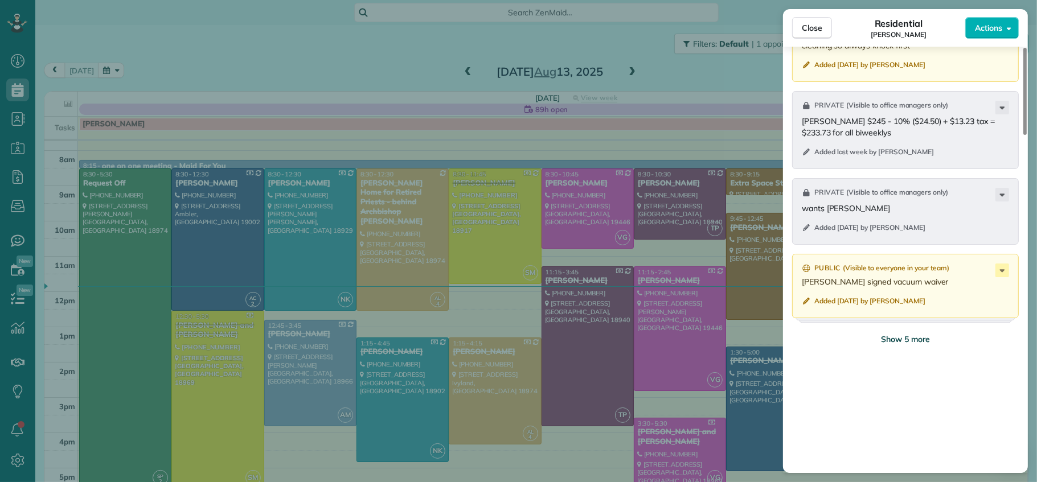
click at [902, 334] on span "Show 5 more" at bounding box center [905, 339] width 49 height 11
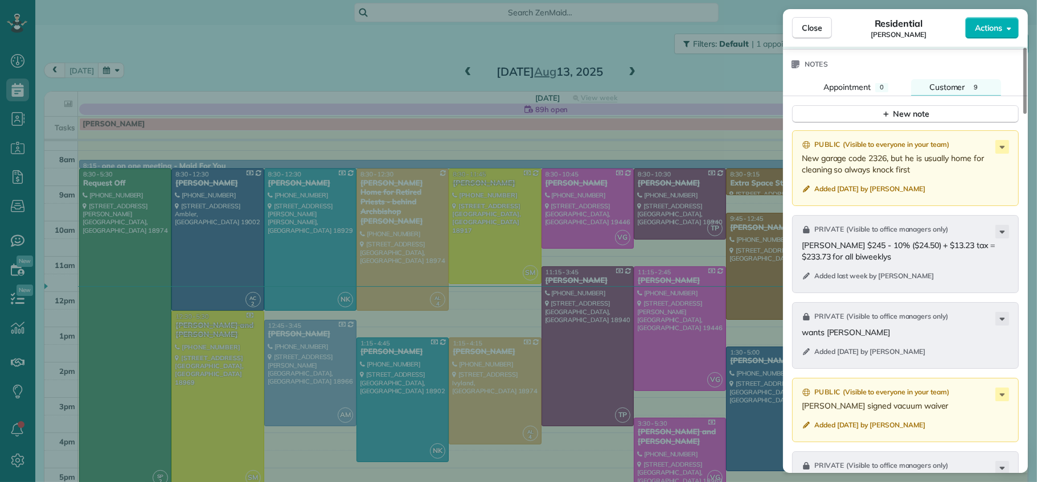
scroll to position [1068, 0]
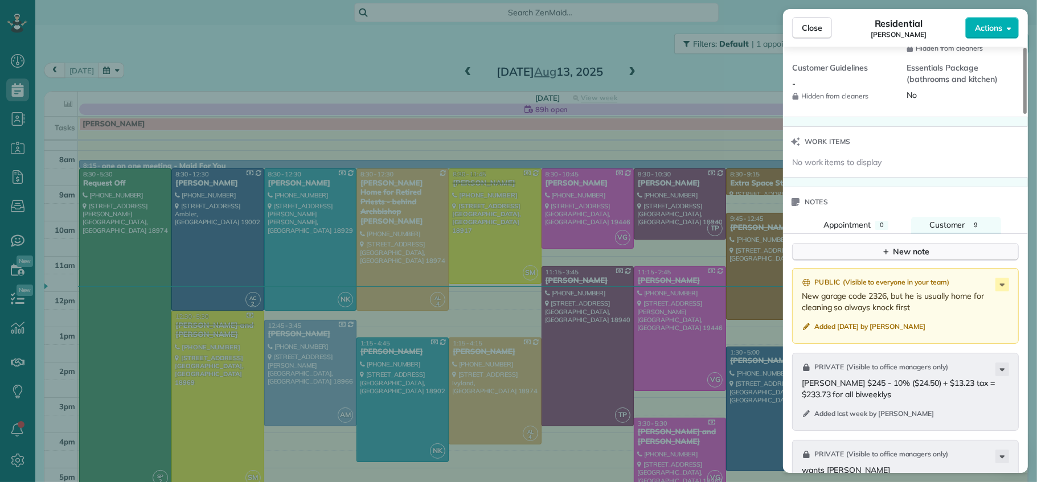
click at [886, 243] on button "New note" at bounding box center [905, 252] width 227 height 18
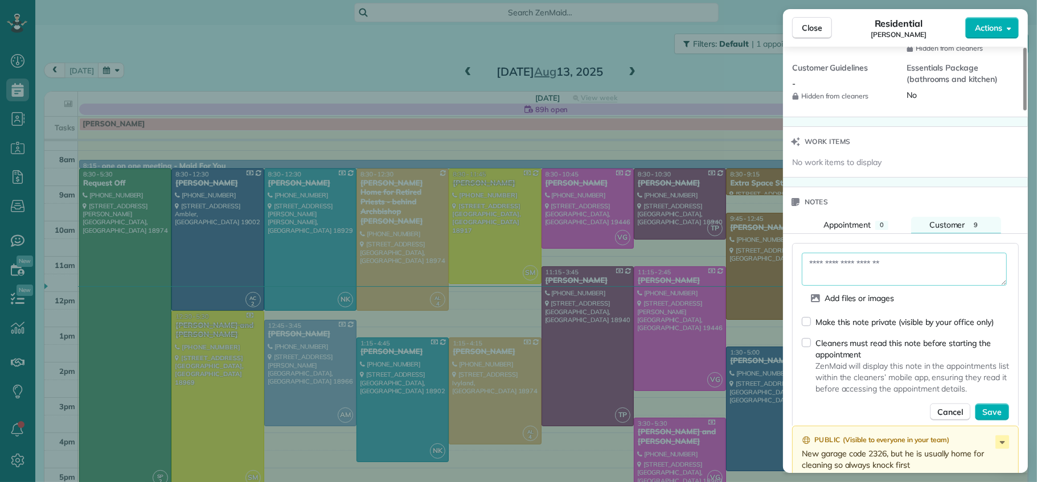
click at [848, 260] on textarea at bounding box center [904, 269] width 205 height 33
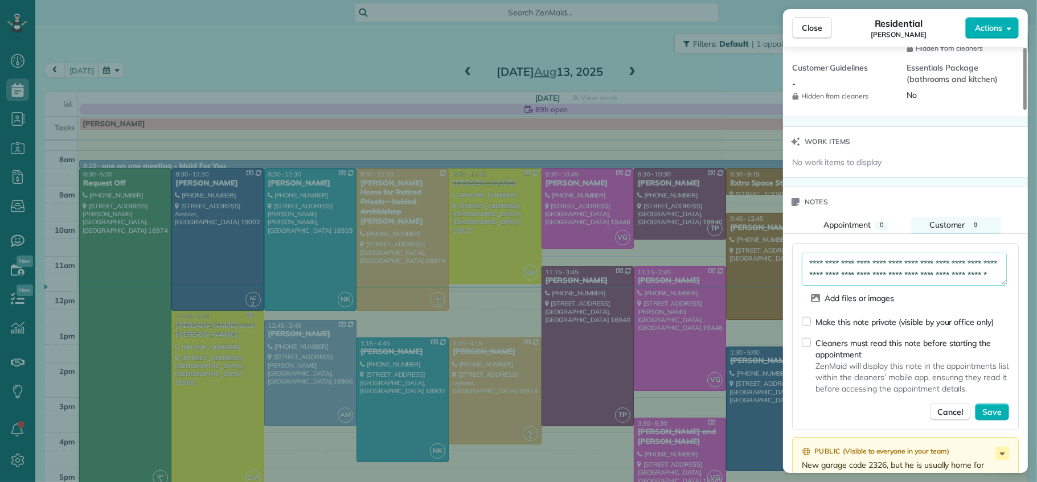
scroll to position [29, 0]
click at [823, 273] on textarea "**********" at bounding box center [904, 269] width 205 height 33
type textarea "**********"
click at [994, 408] on span "Save" at bounding box center [991, 412] width 19 height 11
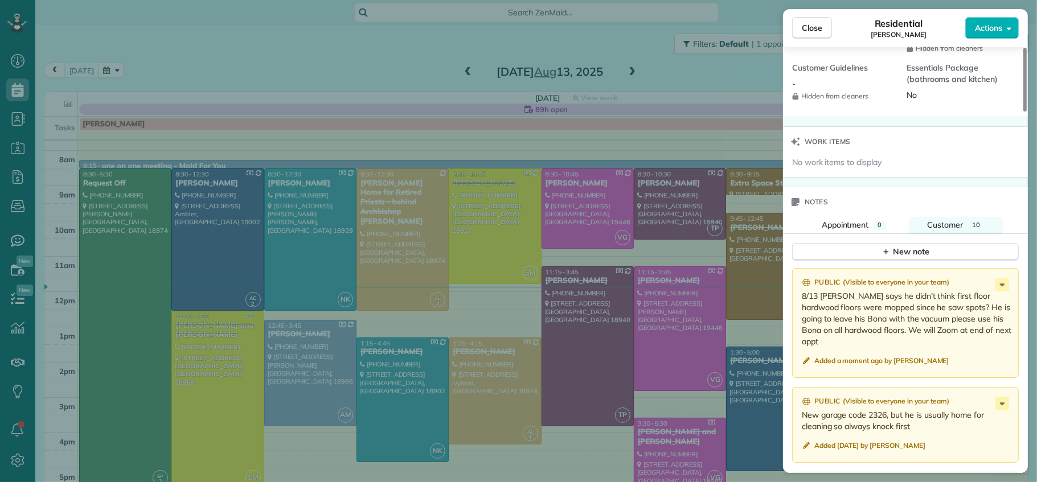
drag, startPoint x: 929, startPoint y: 302, endPoint x: 990, endPoint y: 330, distance: 66.7
click at [990, 330] on div "Public ( Visible to everyone in your team ) 8/13 Tim says he didn't think first…" at bounding box center [905, 323] width 227 height 110
click at [835, 220] on span "Appointment" at bounding box center [845, 225] width 47 height 10
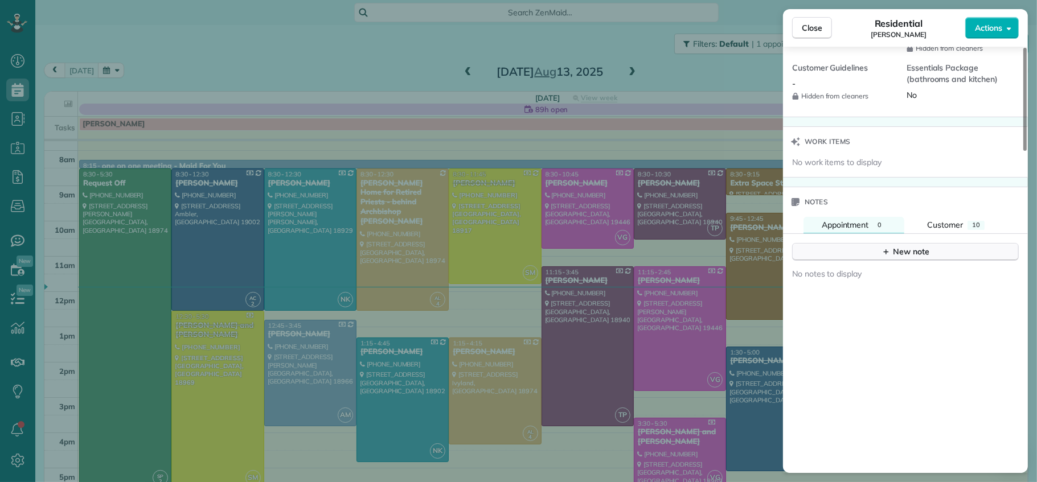
click at [846, 248] on button "New note" at bounding box center [905, 252] width 227 height 18
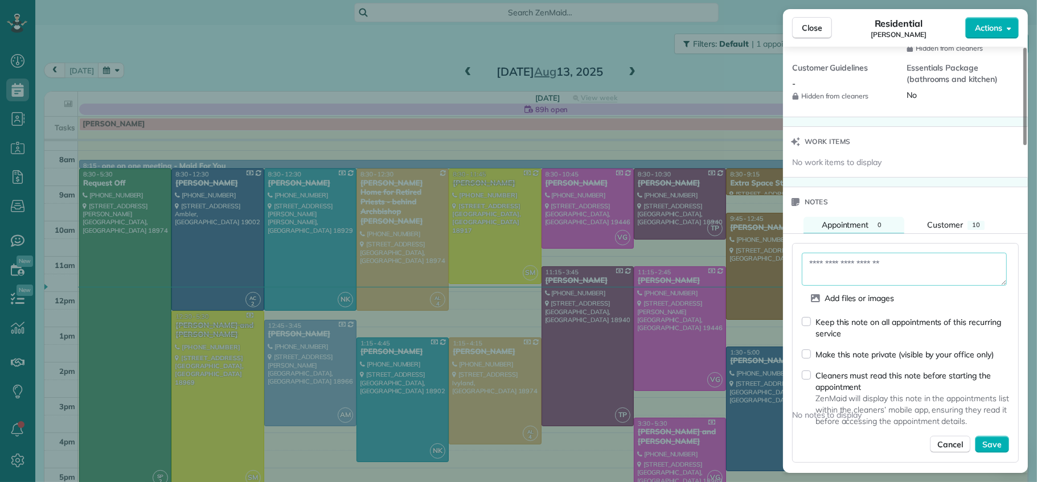
click at [852, 263] on textarea at bounding box center [904, 269] width 205 height 33
paste textarea "**********"
click at [809, 256] on textarea "**********" at bounding box center [904, 269] width 205 height 33
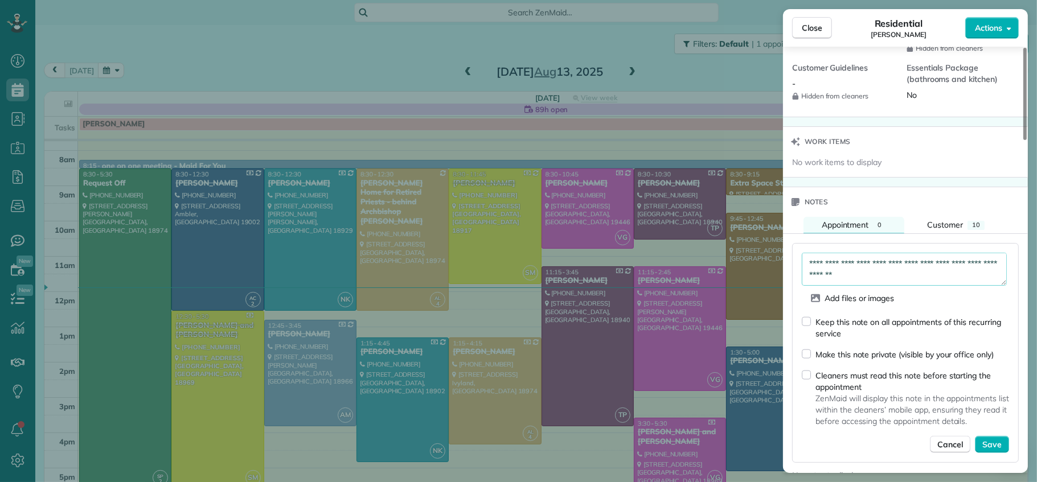
drag, startPoint x: 941, startPoint y: 260, endPoint x: 958, endPoint y: 305, distance: 47.6
click at [941, 260] on textarea "**********" at bounding box center [904, 269] width 205 height 33
type textarea "**********"
click at [997, 439] on span "Save" at bounding box center [991, 444] width 19 height 11
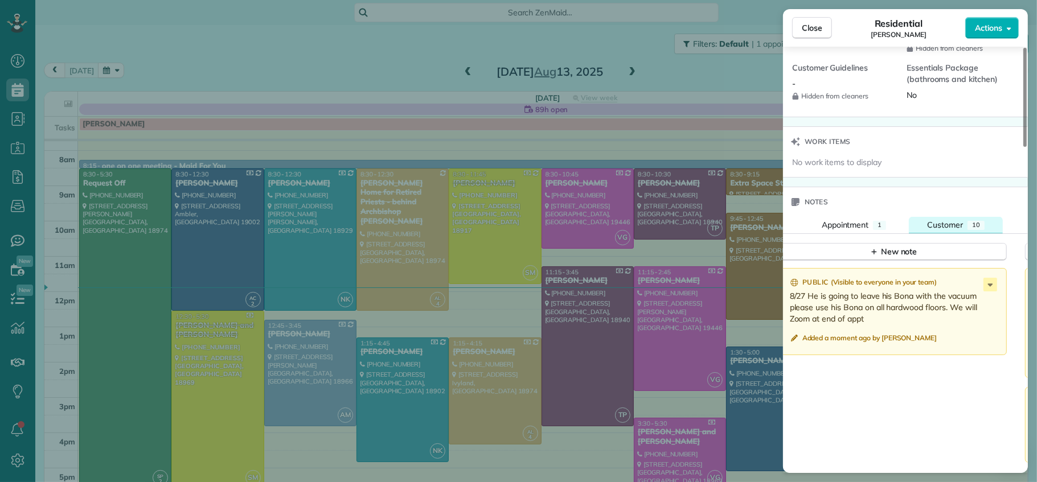
click at [953, 220] on span "Customer" at bounding box center [945, 225] width 36 height 10
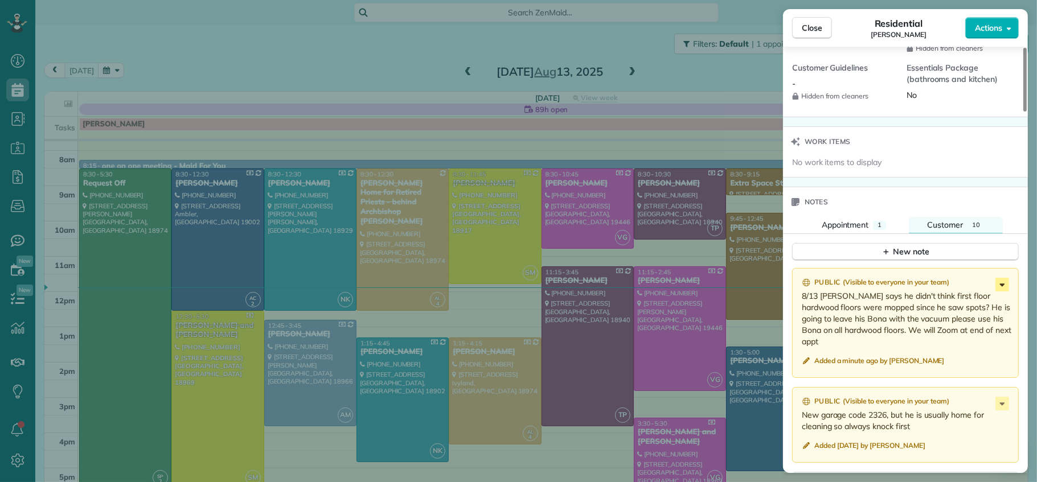
click at [997, 278] on icon at bounding box center [1002, 285] width 14 height 14
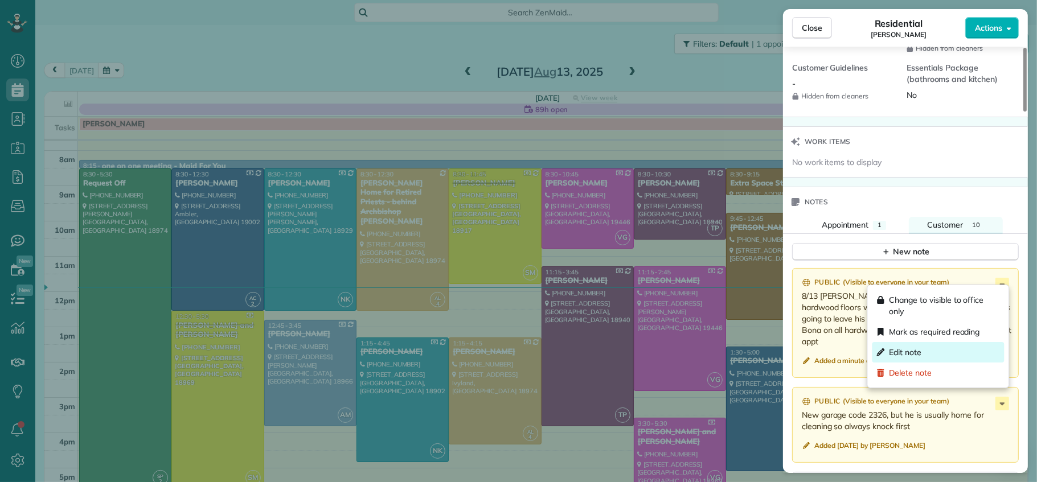
click at [932, 359] on div "Edit note" at bounding box center [938, 352] width 132 height 20
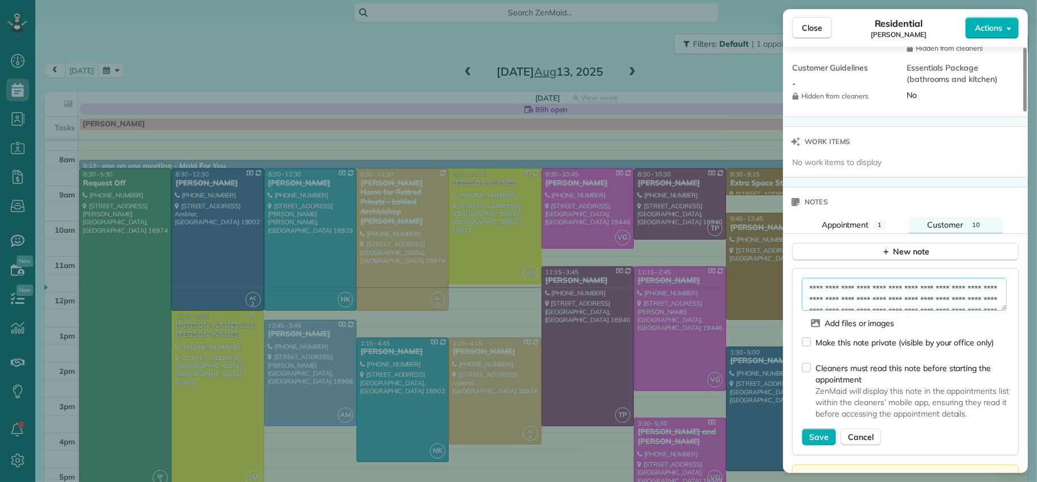
drag, startPoint x: 829, startPoint y: 281, endPoint x: 775, endPoint y: 288, distance: 54.0
click at [775, 289] on div "Close Residential Timothy Rauch Actions Status Completed Timothy Rauch · Open p…" at bounding box center [518, 241] width 1037 height 482
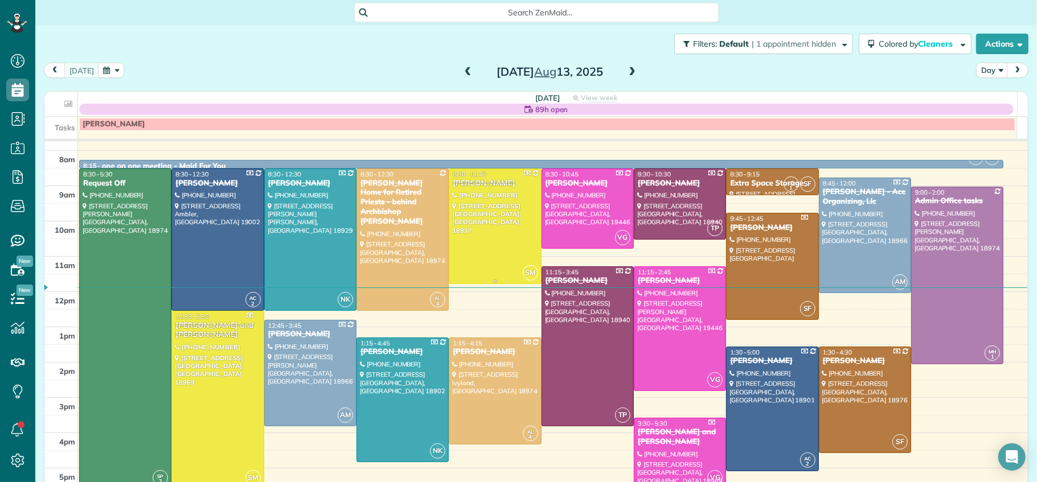
click at [476, 181] on div "Timothy Rauch" at bounding box center [494, 184] width 85 height 10
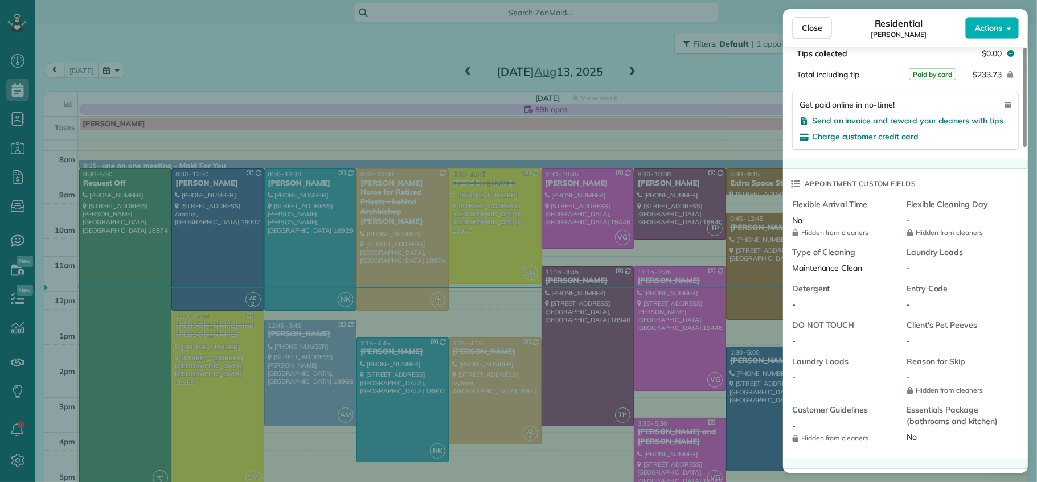
scroll to position [989, 0]
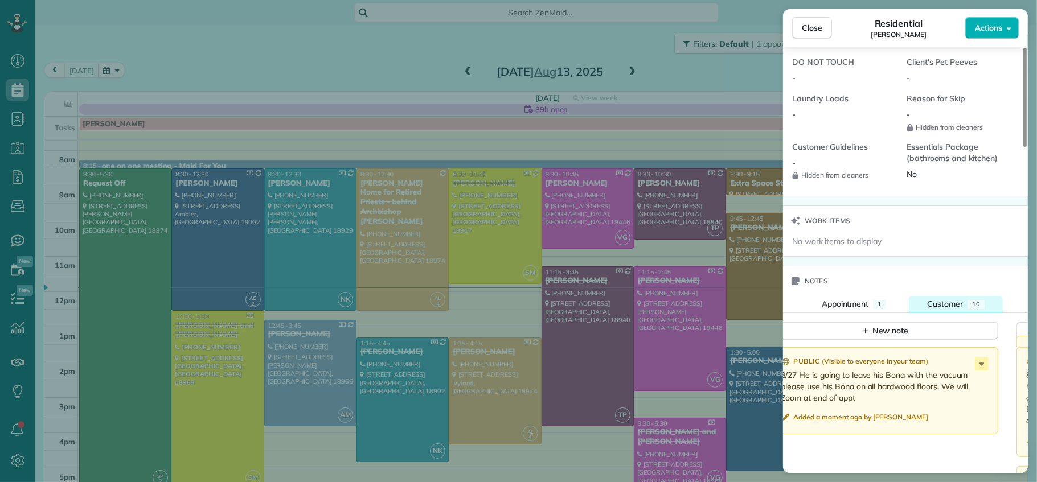
drag, startPoint x: 944, startPoint y: 294, endPoint x: 942, endPoint y: 310, distance: 16.0
click at [944, 299] on span "Customer" at bounding box center [945, 304] width 36 height 10
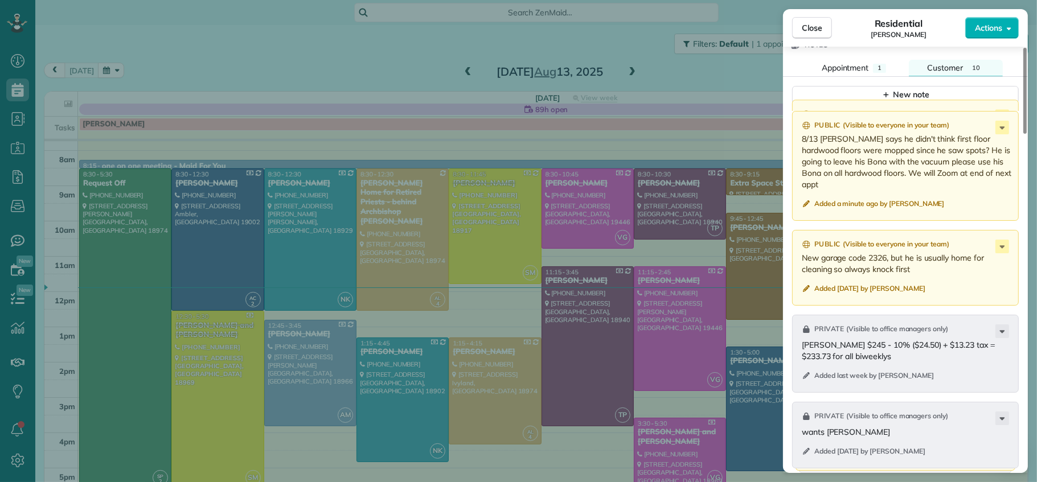
scroll to position [1550, 0]
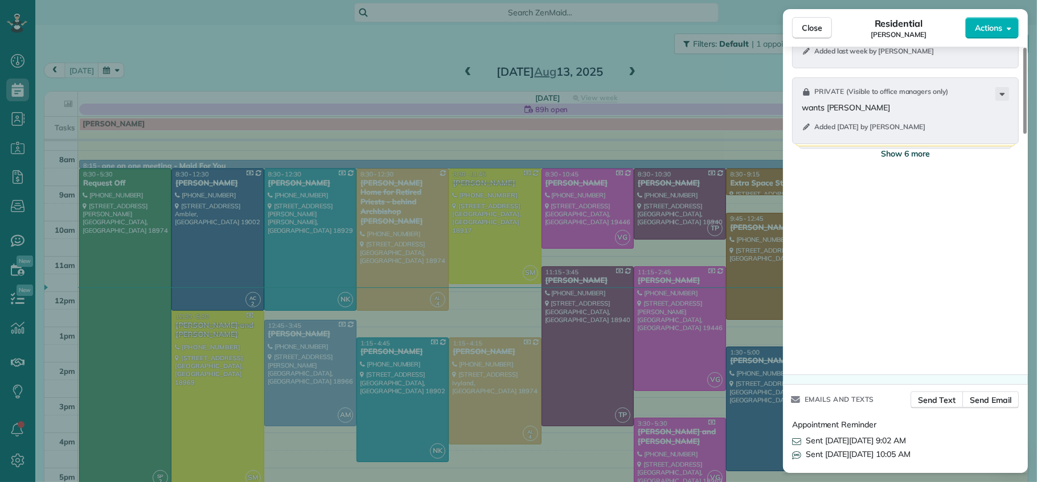
click at [902, 153] on button "Show 6 more" at bounding box center [905, 153] width 227 height 20
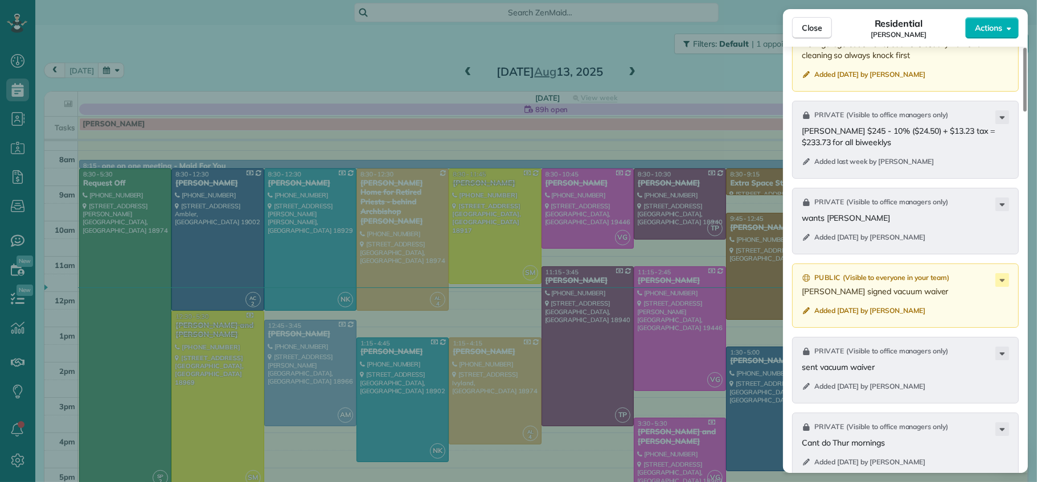
scroll to position [1146, 0]
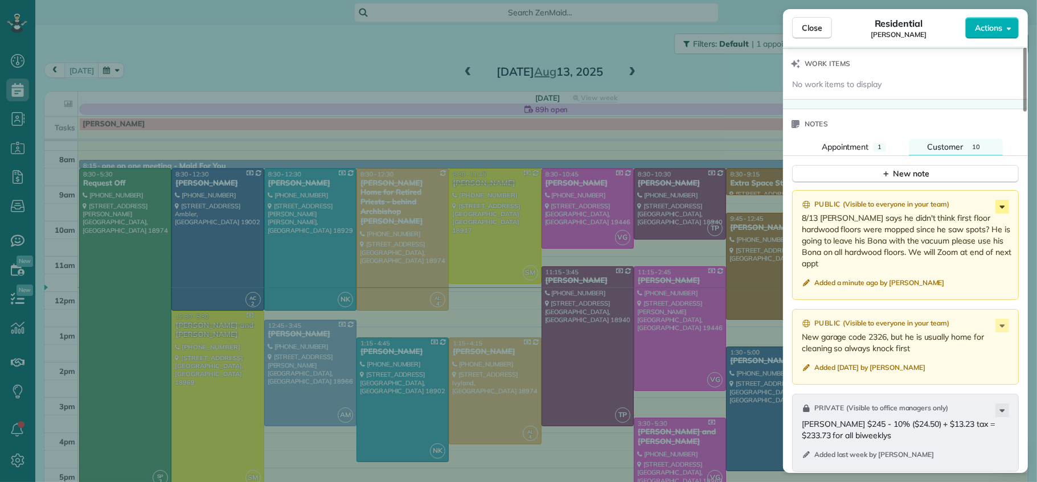
click at [1001, 206] on icon at bounding box center [1002, 207] width 5 height 3
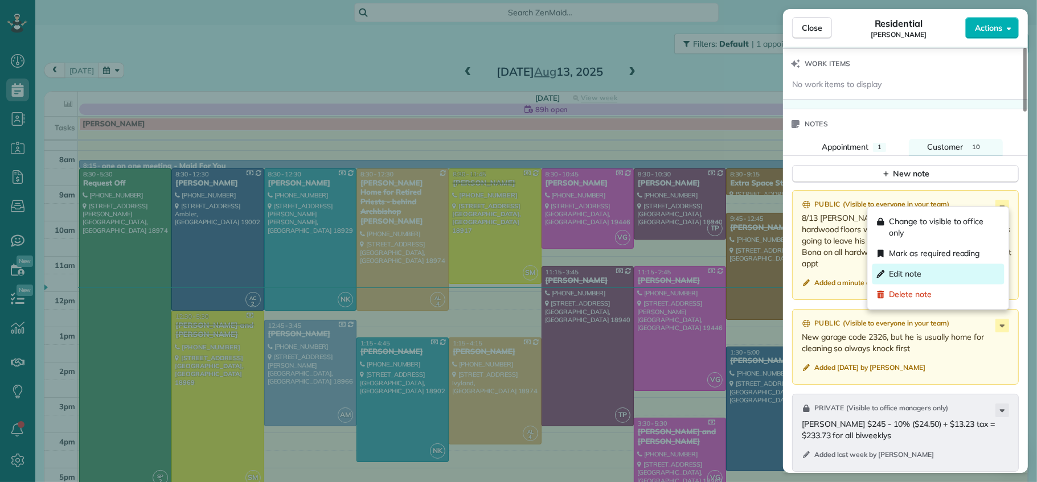
click at [947, 267] on div "Edit note" at bounding box center [938, 274] width 132 height 20
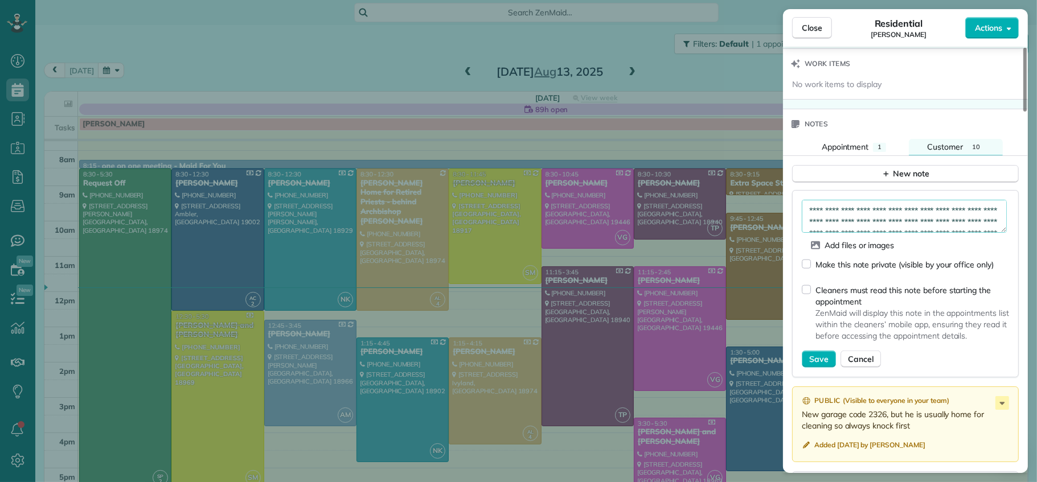
click at [831, 204] on textarea "**********" at bounding box center [904, 216] width 205 height 33
type textarea "**********"
click at [815, 358] on span "Save" at bounding box center [818, 359] width 19 height 11
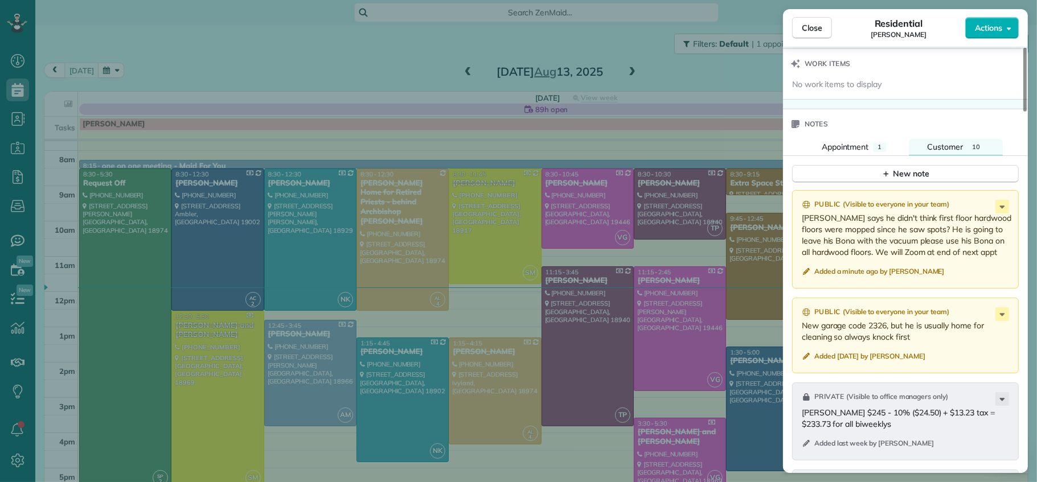
drag, startPoint x: 821, startPoint y: 23, endPoint x: 892, endPoint y: 80, distance: 90.7
click at [821, 24] on span "Close" at bounding box center [812, 27] width 20 height 11
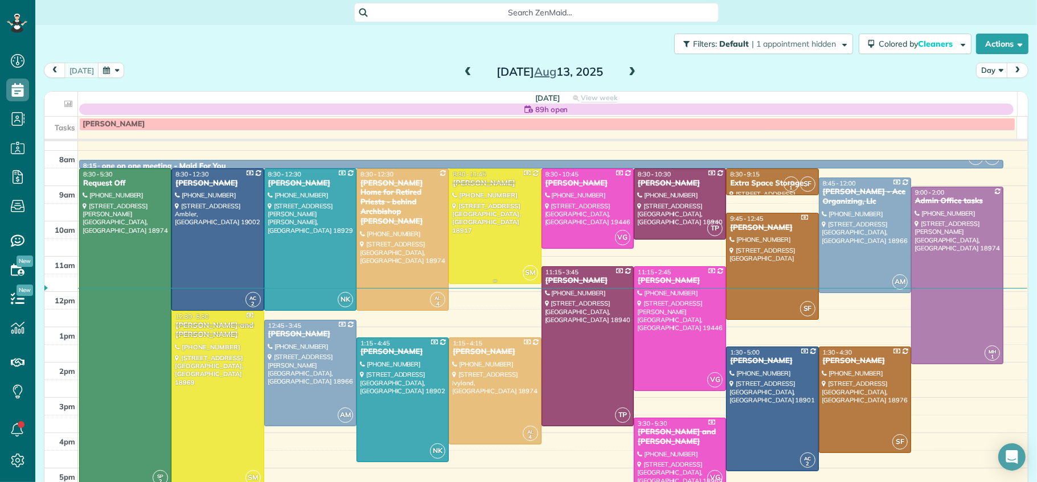
click at [473, 182] on div "Timothy Rauch" at bounding box center [494, 184] width 85 height 10
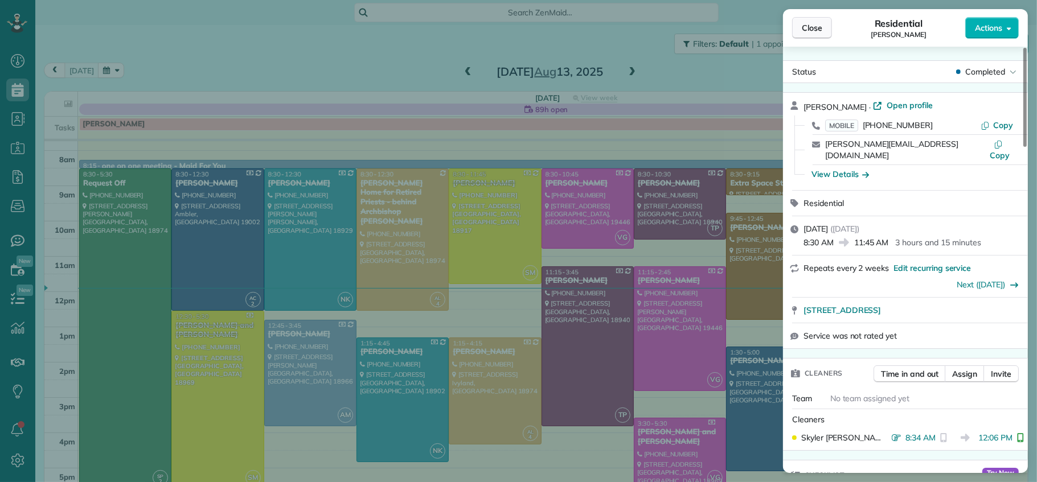
drag, startPoint x: 814, startPoint y: 25, endPoint x: 810, endPoint y: 34, distance: 10.2
click at [814, 26] on span "Close" at bounding box center [812, 27] width 20 height 11
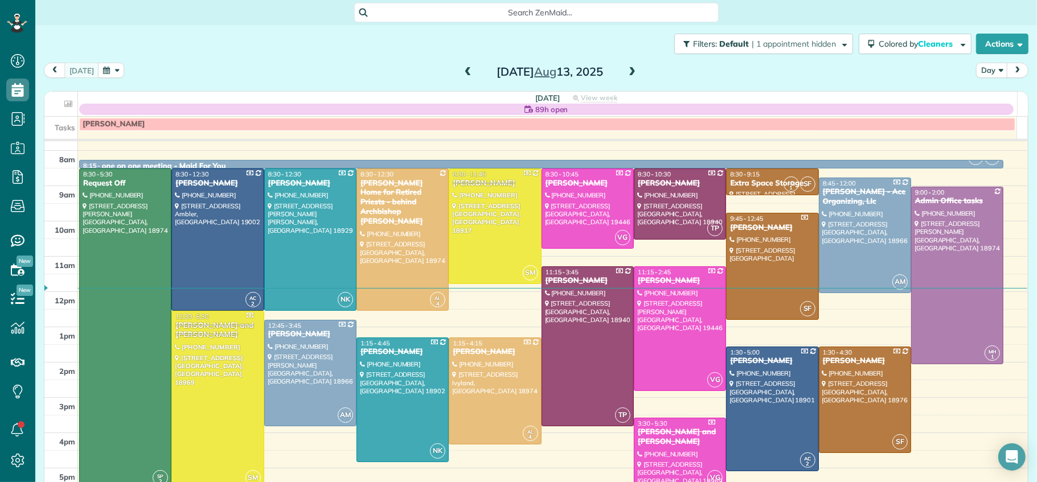
click at [192, 328] on div "Paul and Sarah Rauch" at bounding box center [217, 330] width 85 height 19
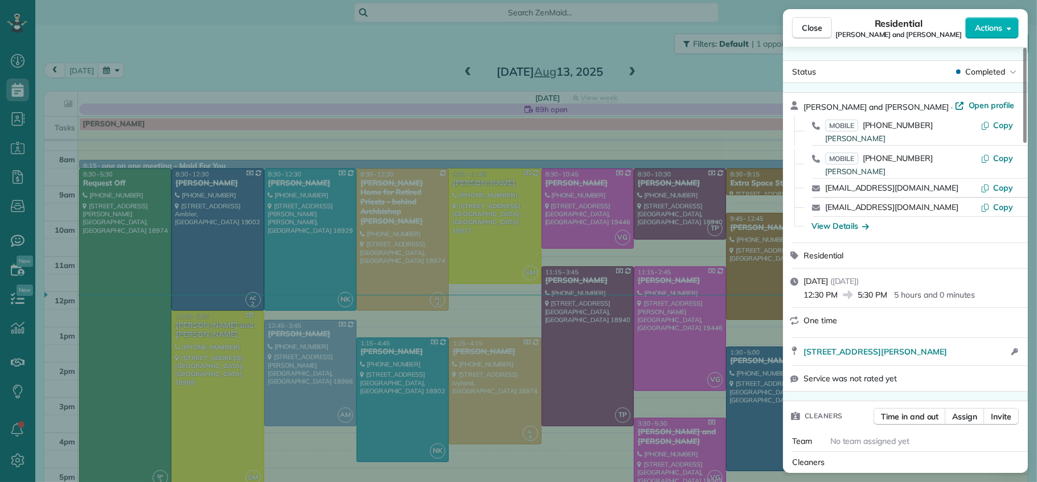
drag, startPoint x: 809, startPoint y: 34, endPoint x: 605, endPoint y: 71, distance: 207.2
click at [809, 35] on button "Close" at bounding box center [812, 28] width 40 height 22
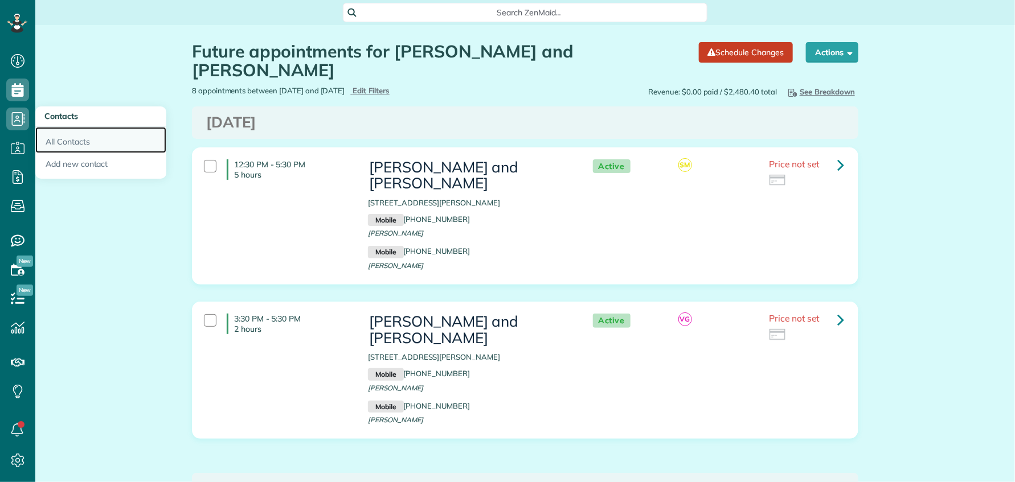
scroll to position [5, 5]
click at [80, 147] on link "All Contacts" at bounding box center [100, 140] width 131 height 26
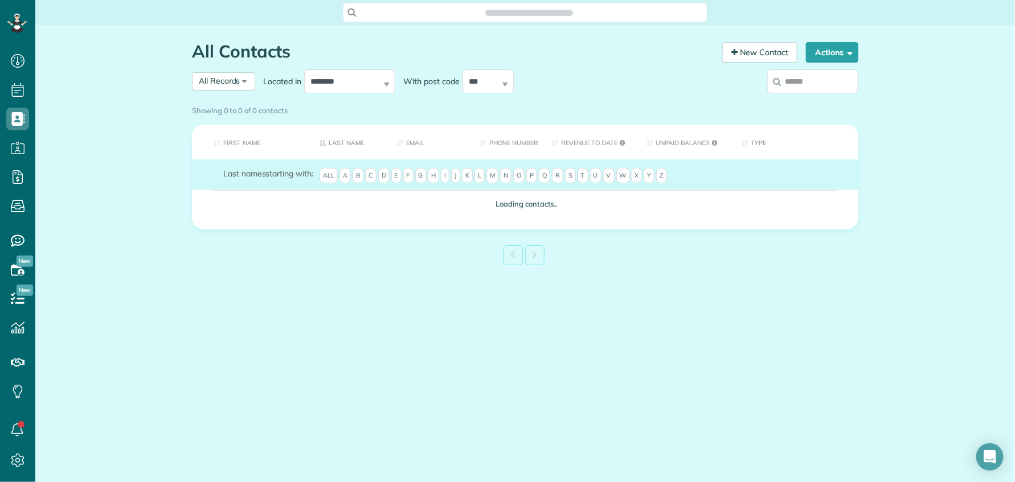
scroll to position [5, 5]
click at [815, 85] on input "search" at bounding box center [812, 81] width 91 height 24
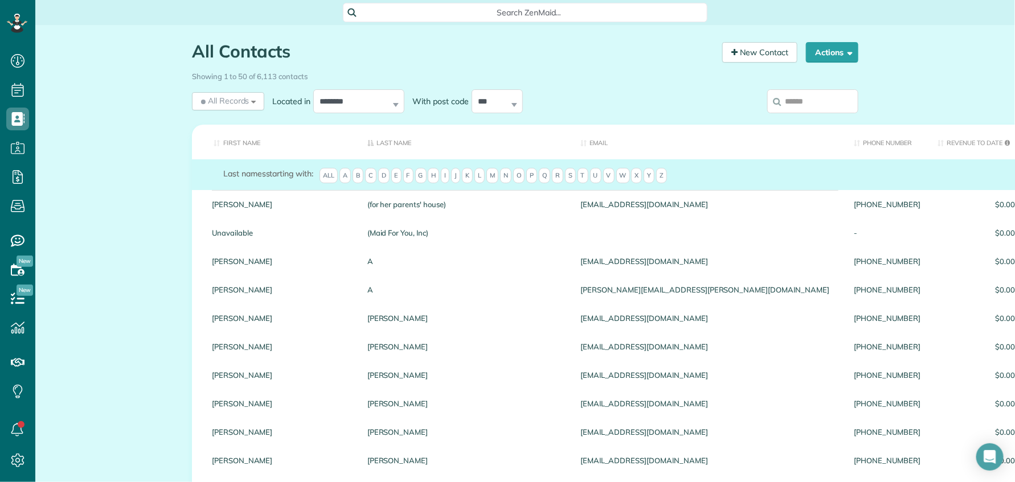
click at [805, 107] on input "search" at bounding box center [812, 101] width 91 height 24
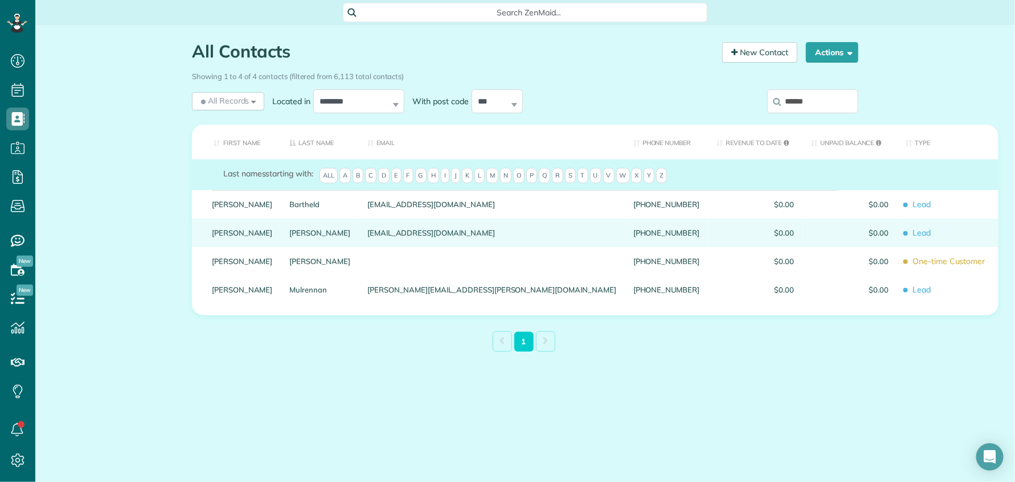
type input "******"
click at [290, 237] on link "Jones" at bounding box center [320, 233] width 61 height 8
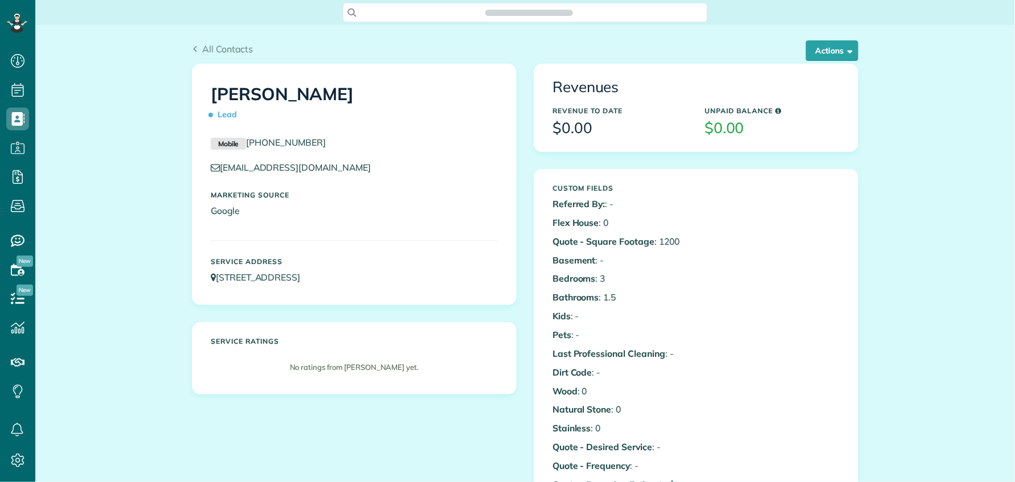
scroll to position [5, 5]
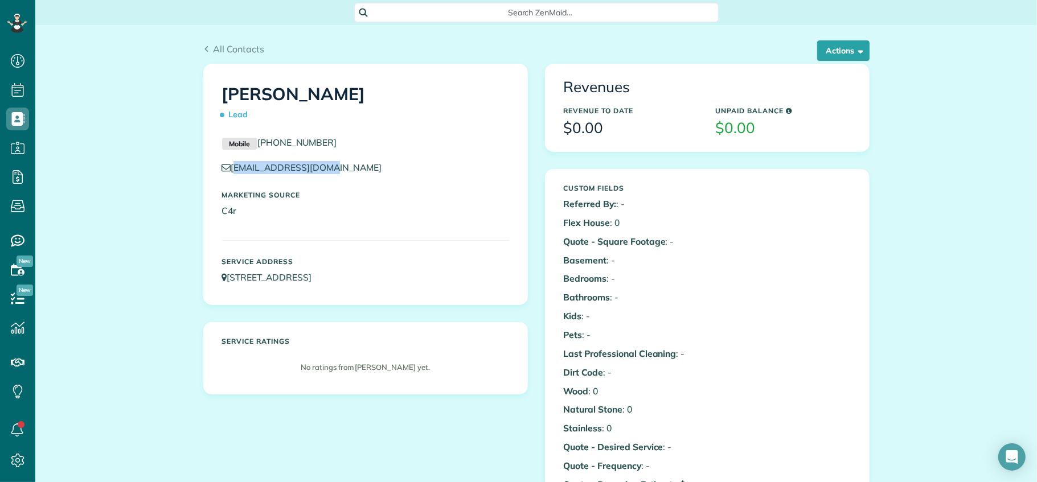
scroll to position [3, 0]
